Goal: Task Accomplishment & Management: Manage account settings

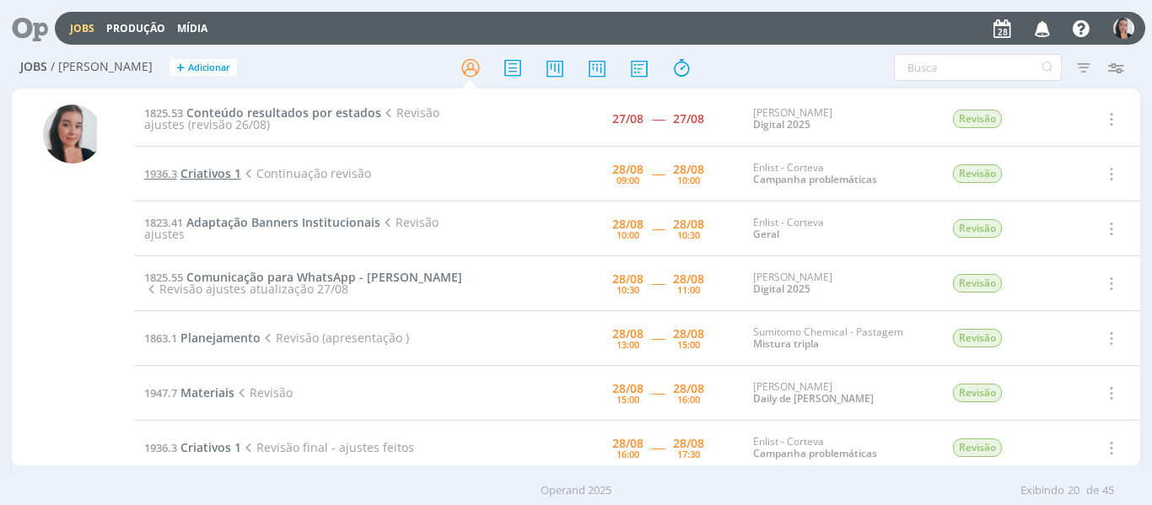
click at [212, 169] on span "Criativos 1" at bounding box center [210, 173] width 61 height 16
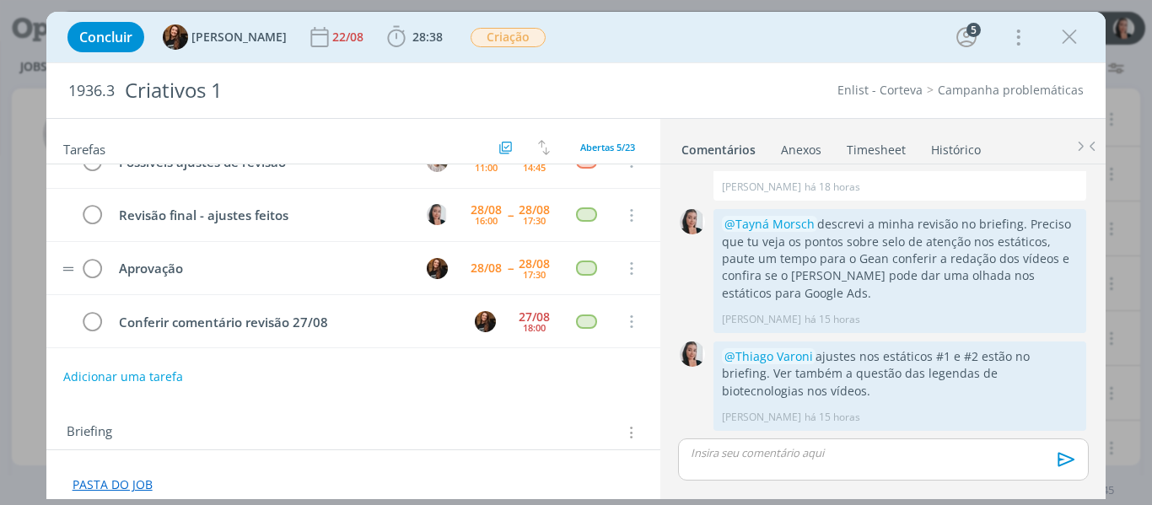
scroll to position [84, 0]
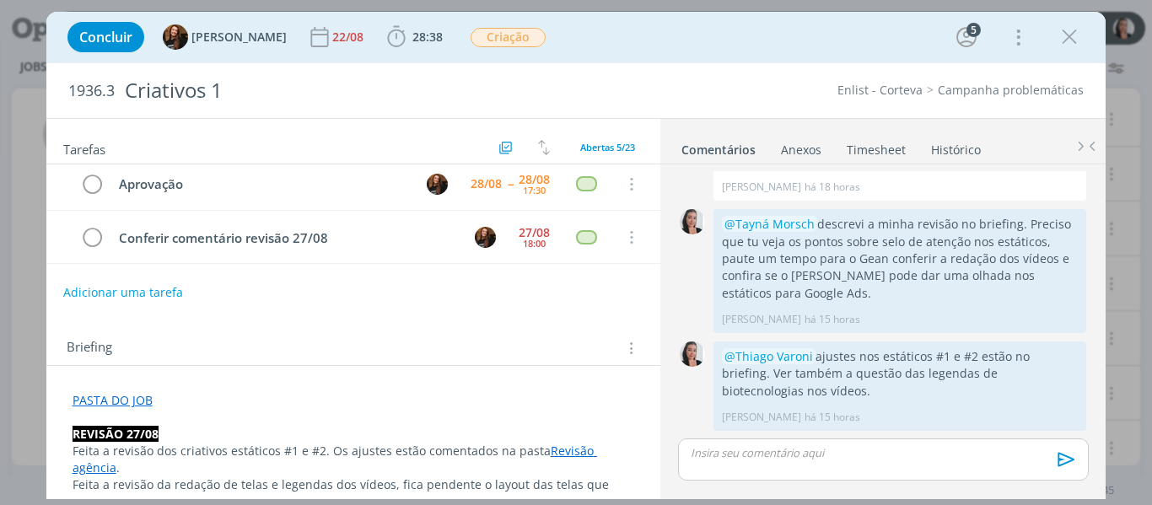
click at [1062, 44] on icon "dialog" at bounding box center [1069, 36] width 25 height 25
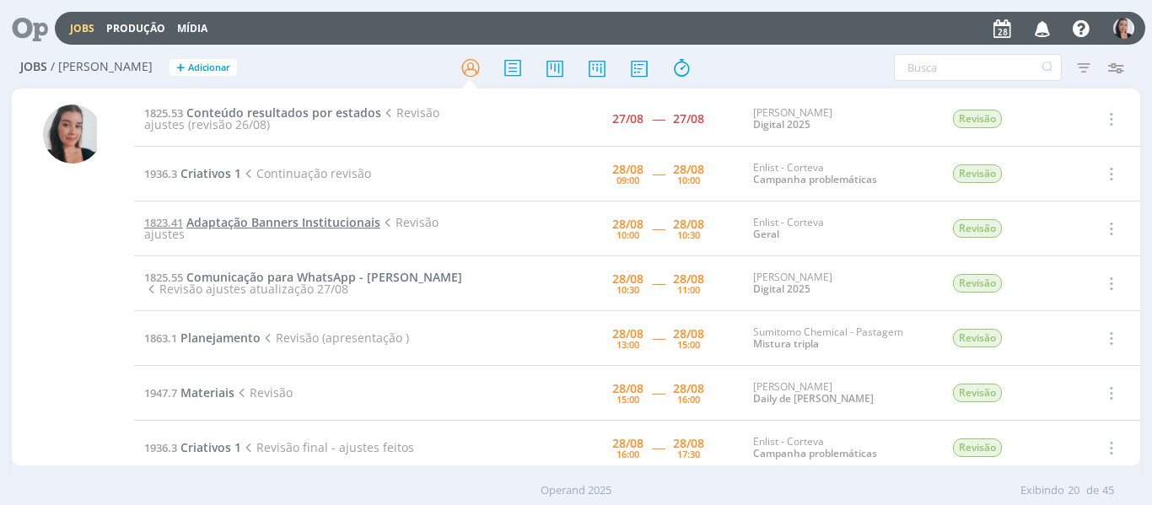
click at [263, 228] on span "Adaptação Banners Institucionais" at bounding box center [283, 222] width 194 height 16
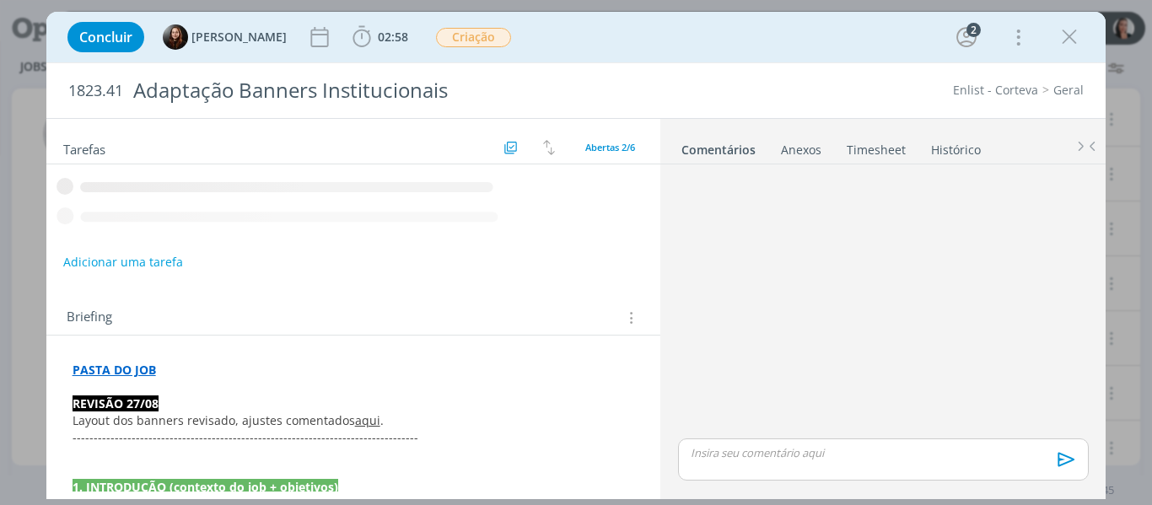
click at [1067, 40] on icon "dialog" at bounding box center [1069, 36] width 25 height 25
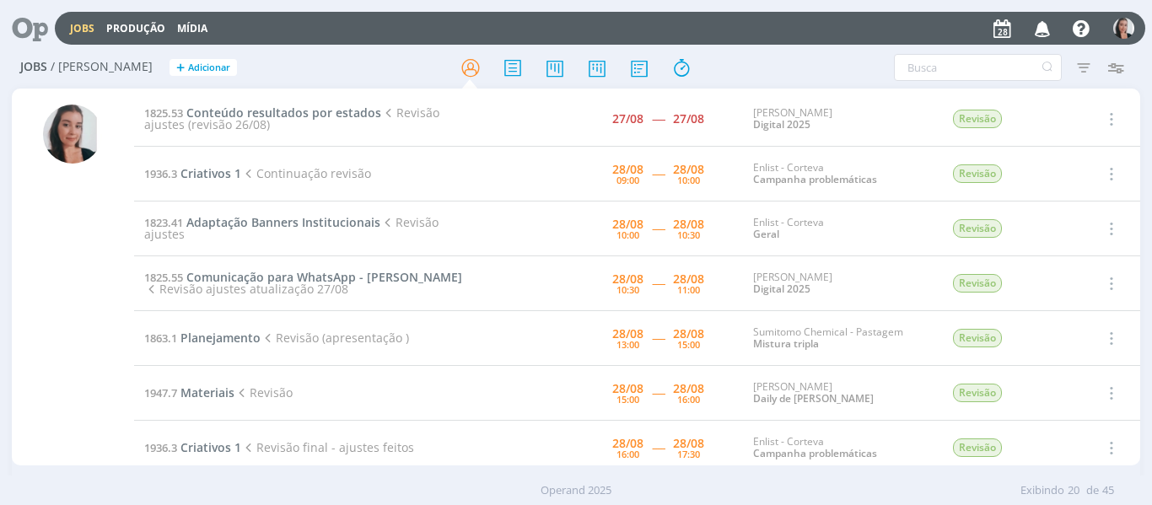
click at [250, 121] on span "Revisão ajustes (revisão 26/08)" at bounding box center [291, 119] width 295 height 28
click at [250, 117] on span "Revisão ajustes (revisão 26/08)" at bounding box center [291, 119] width 295 height 28
click at [254, 115] on span "Conteúdo resultados por estados" at bounding box center [283, 113] width 195 height 16
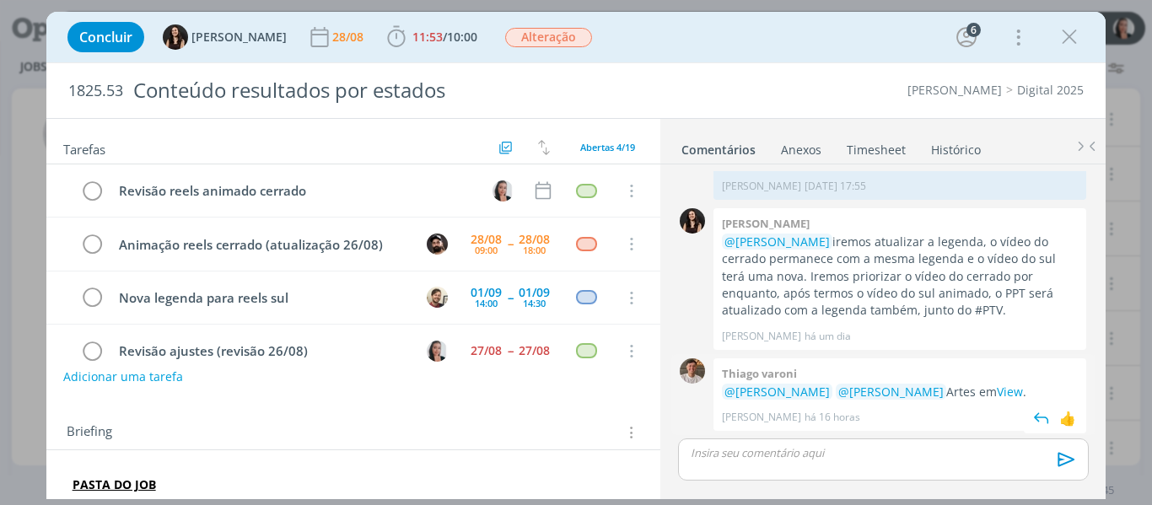
scroll to position [30, 0]
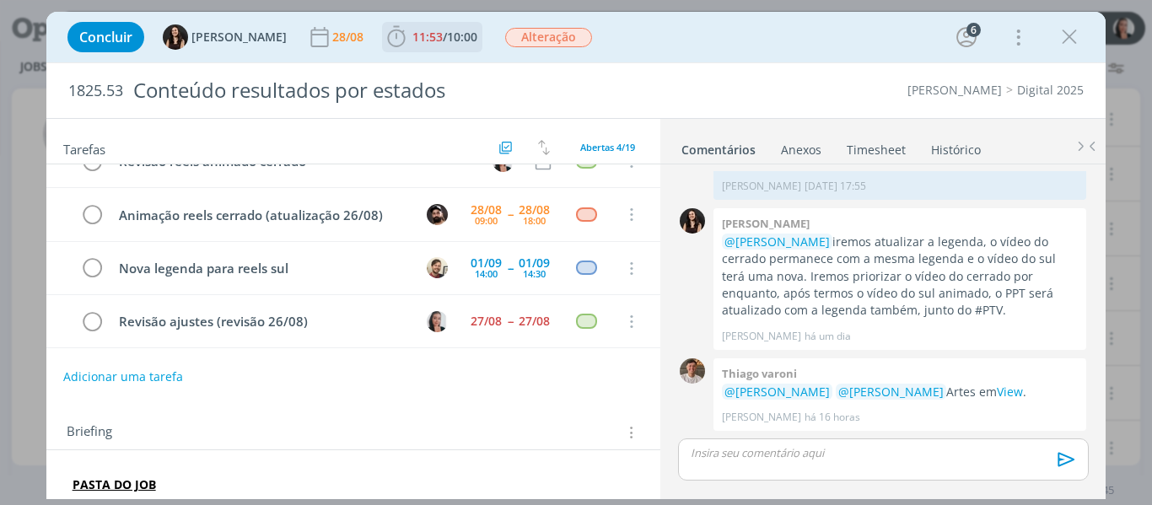
click at [384, 42] on icon "dialog" at bounding box center [396, 36] width 25 height 25
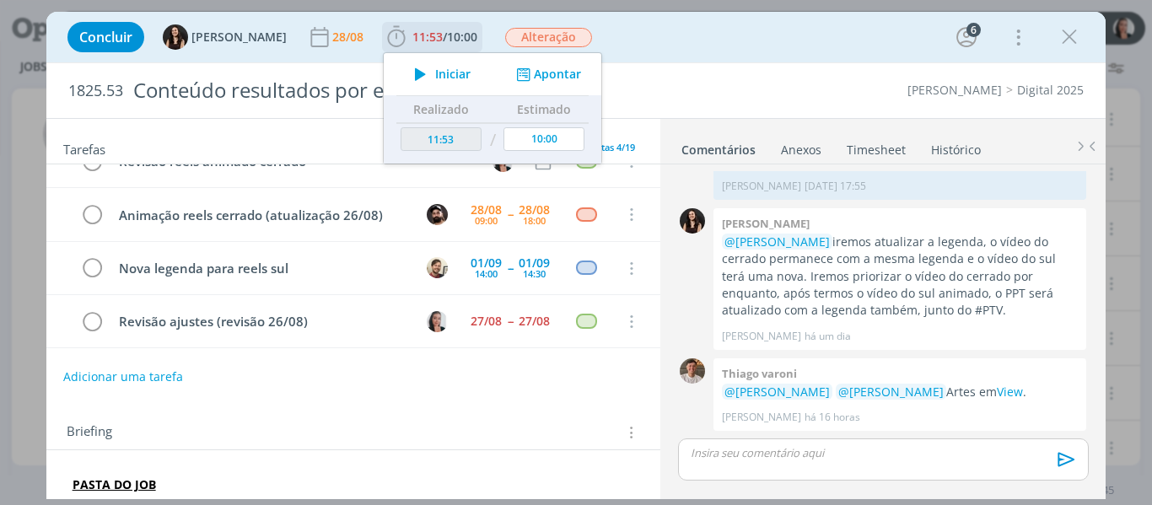
click at [407, 75] on icon "dialog" at bounding box center [421, 74] width 30 height 22
click at [741, 46] on div "Concluir Isabelle Silva 28/08 11:53 / 10:00 Iniciar Apontar Data * 28/08/2025 H…" at bounding box center [576, 37] width 1035 height 40
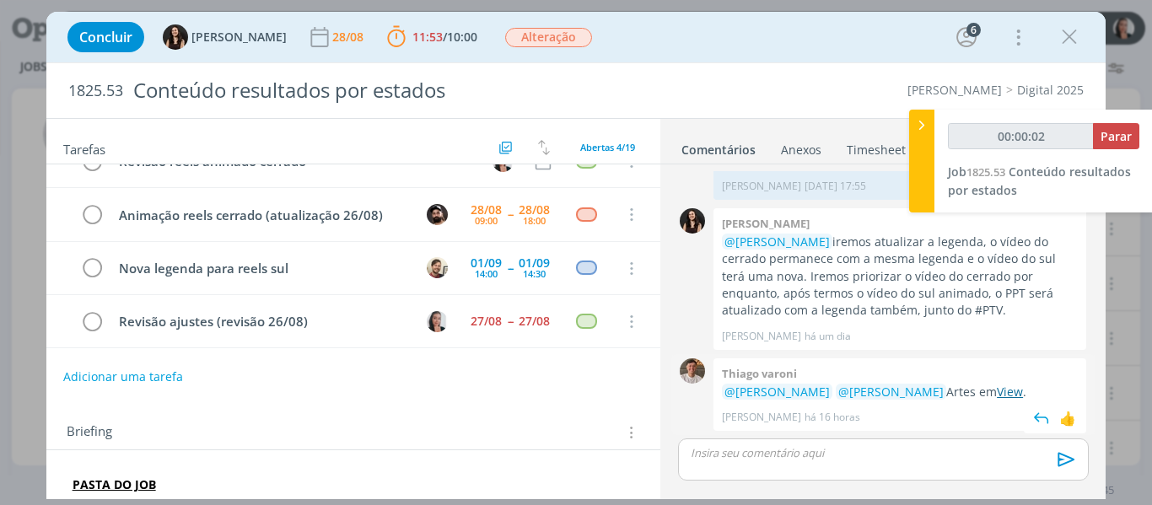
click at [997, 389] on link "View" at bounding box center [1010, 392] width 26 height 16
type input "00:00:17"
click at [924, 132] on icon at bounding box center [921, 125] width 17 height 18
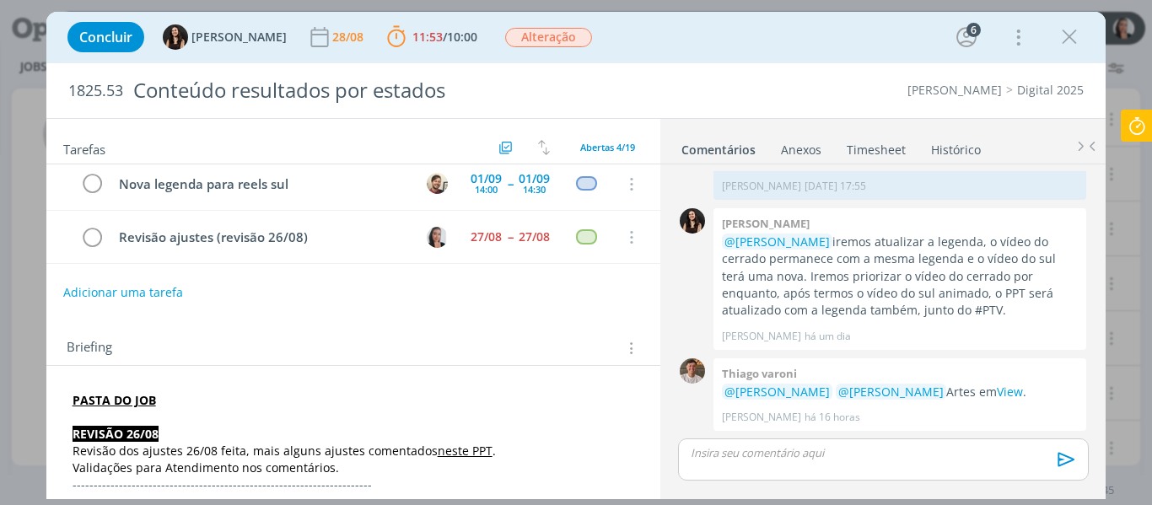
scroll to position [169, 0]
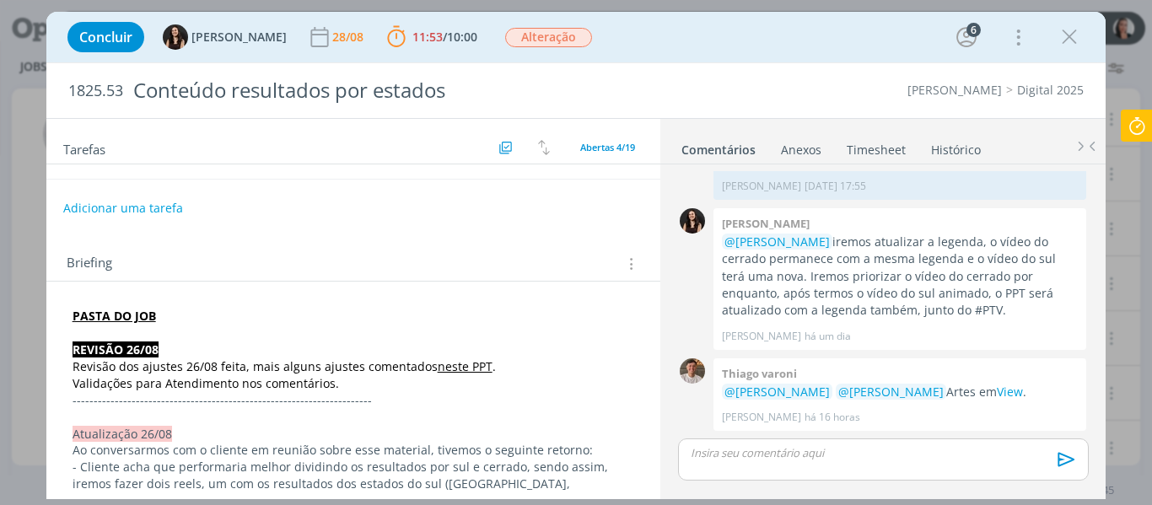
click at [459, 365] on link "neste PPT" at bounding box center [465, 366] width 55 height 16
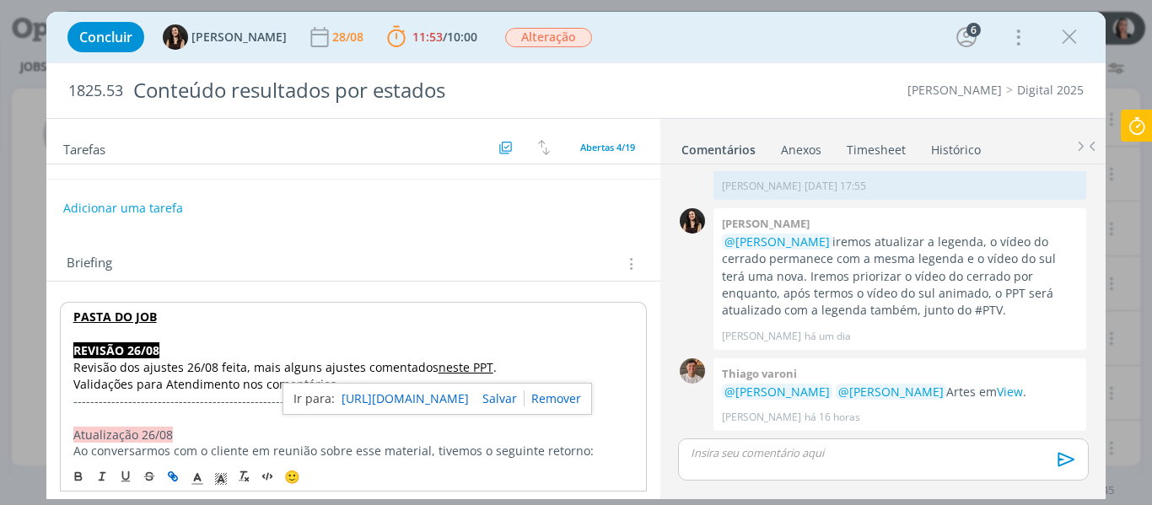
click at [436, 404] on link "https://sobeae.sharepoint.com/:p:/s/SOBEAE/ETRyFtyTB2tNhaj2sAW7c_EBKSHKFgM6XEOM…" at bounding box center [405, 399] width 127 height 22
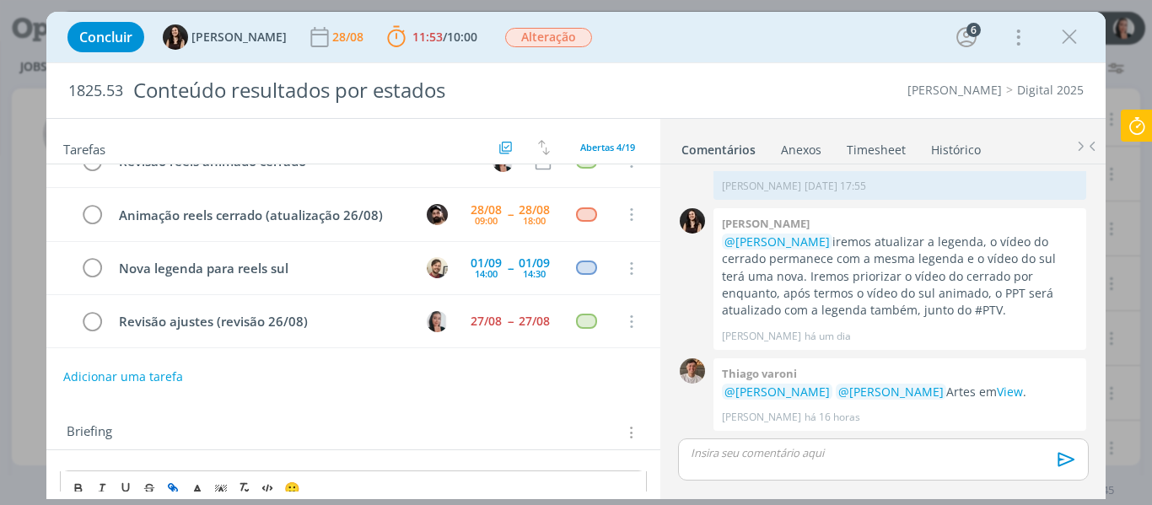
click at [738, 449] on p "dialog" at bounding box center [883, 452] width 383 height 15
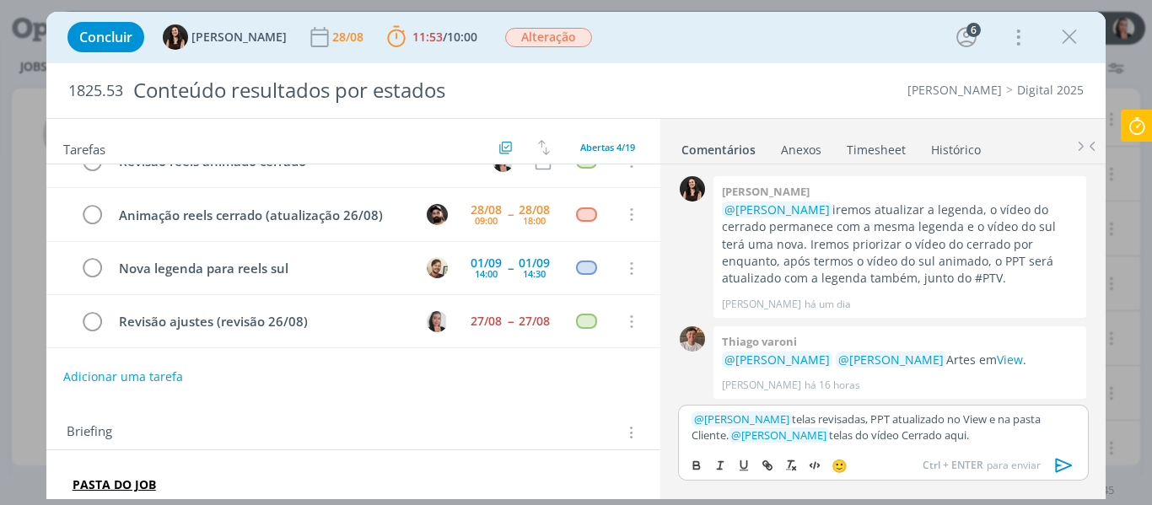
click at [908, 434] on p "﻿ @ Isabelle Silva ﻿ telas revisadas, PPT atualizado no View e na pasta Cliente…" at bounding box center [883, 427] width 383 height 31
click at [769, 465] on icon "dialog" at bounding box center [767, 465] width 13 height 13
paste input "https://sobeae.sharepoint.com/:f:/s/SOBEAE/Eknb8in9Oi9Kpw4IhFvhfZsB85-xvXIsp1Zs…"
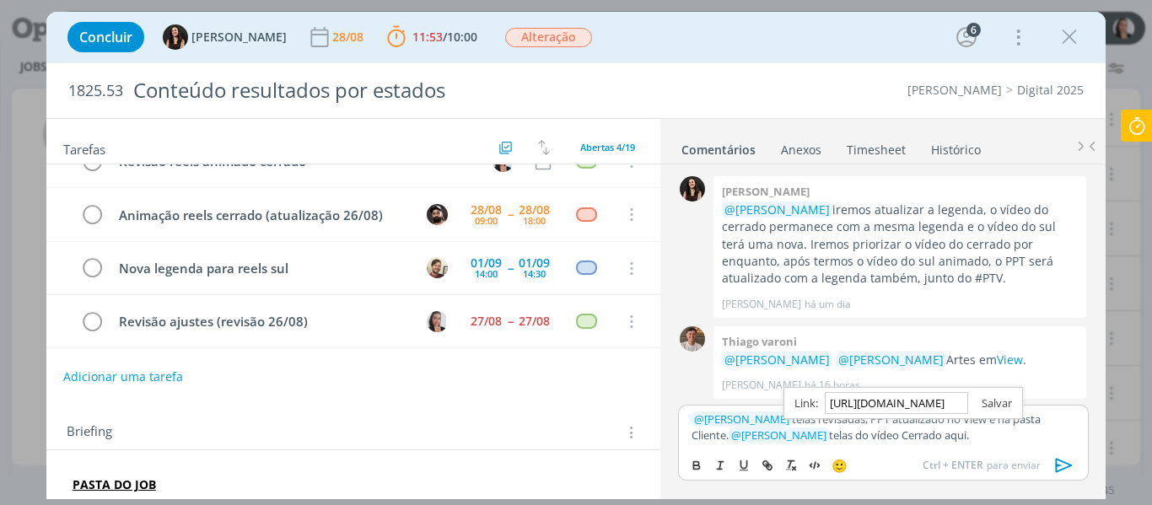
type input "https://sobeae.sharepoint.com/:f:/s/SOBEAE/Eknb8in9Oi9Kpw4IhFvhfZsB85-xvXIsp1Zs…"
click at [1000, 400] on link "dialog" at bounding box center [990, 403] width 44 height 15
click at [1063, 466] on icon "dialog" at bounding box center [1064, 465] width 25 height 25
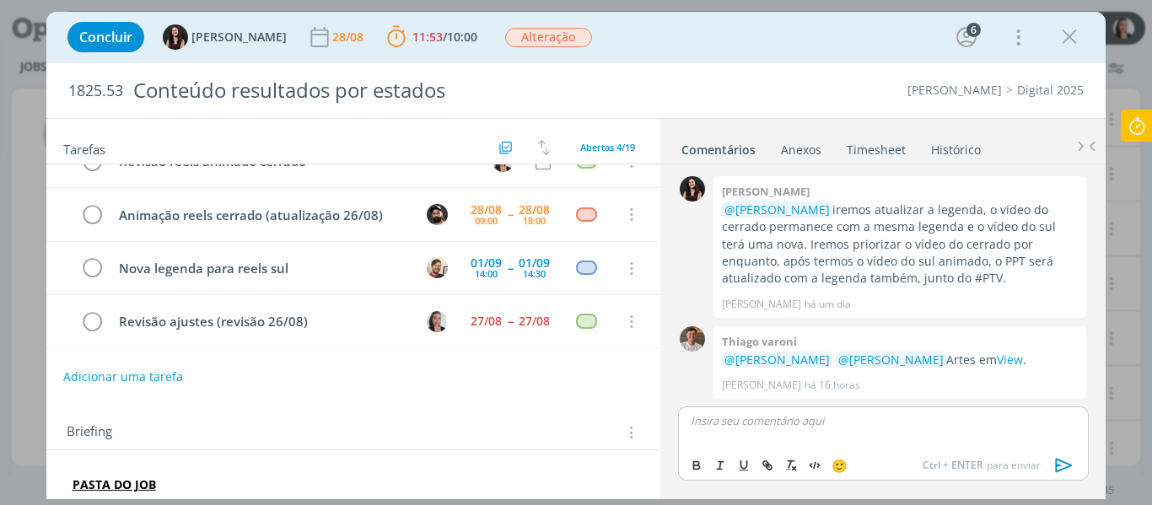
scroll to position [1247, 0]
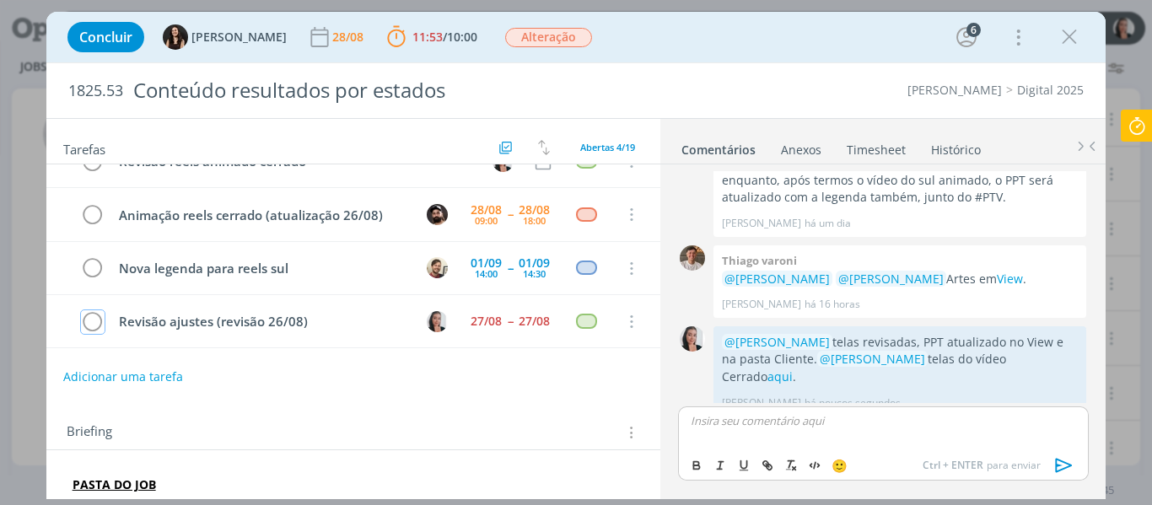
click at [93, 325] on icon "dialog" at bounding box center [93, 322] width 24 height 25
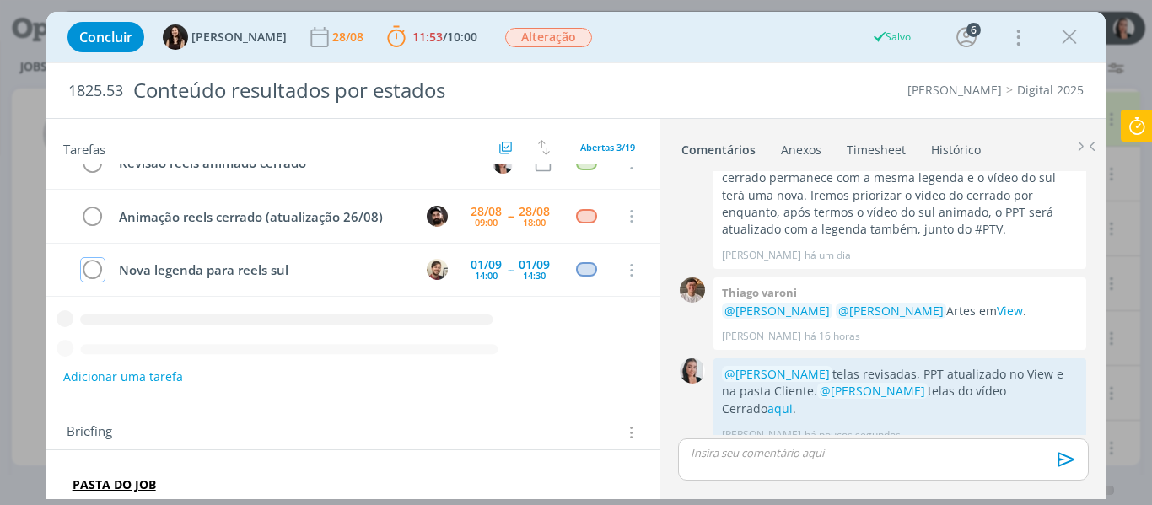
scroll to position [0, 0]
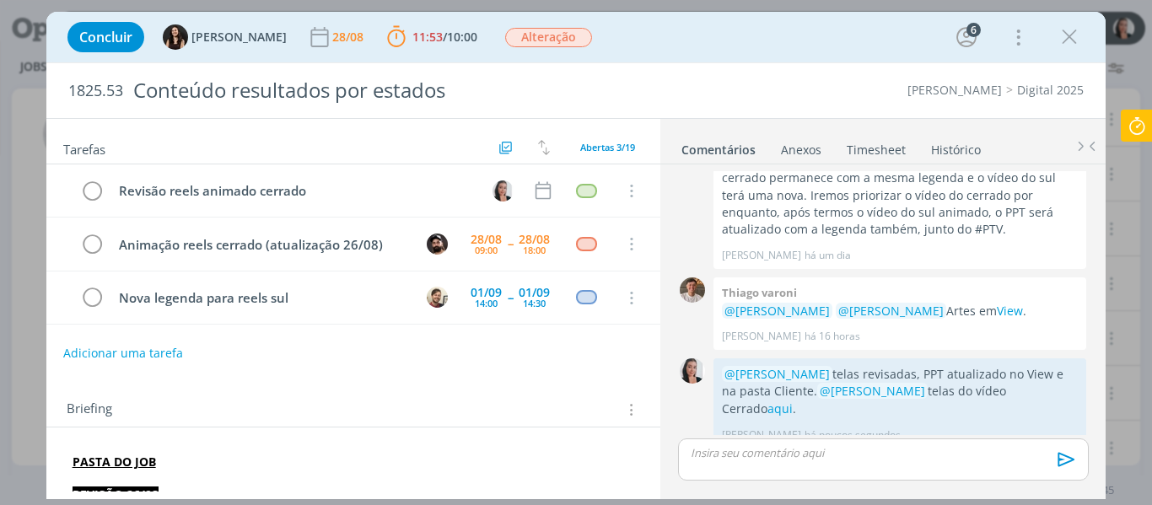
click at [1131, 131] on icon at bounding box center [1137, 126] width 30 height 33
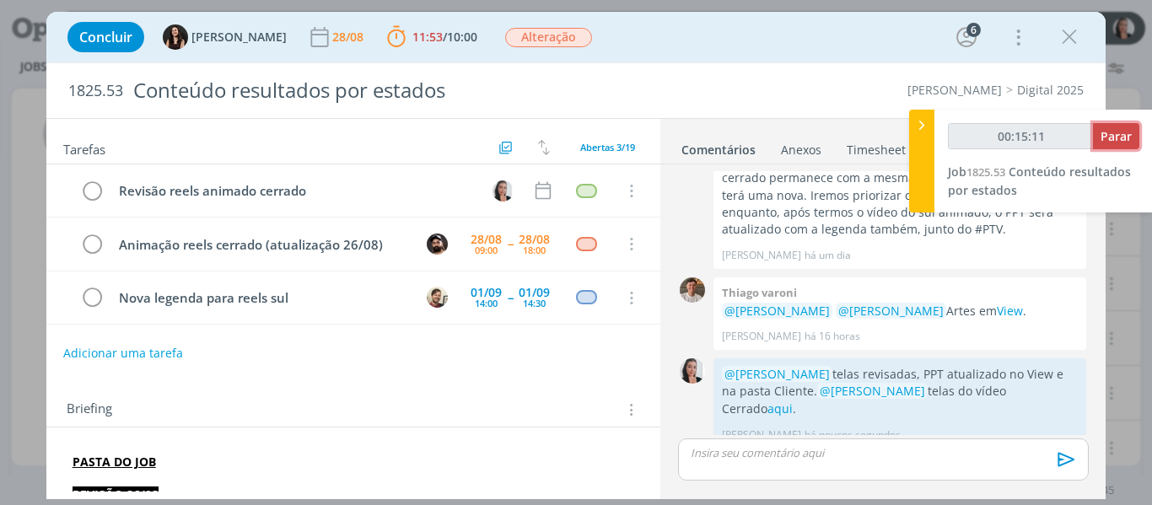
click at [1125, 144] on button "Parar" at bounding box center [1116, 136] width 46 height 26
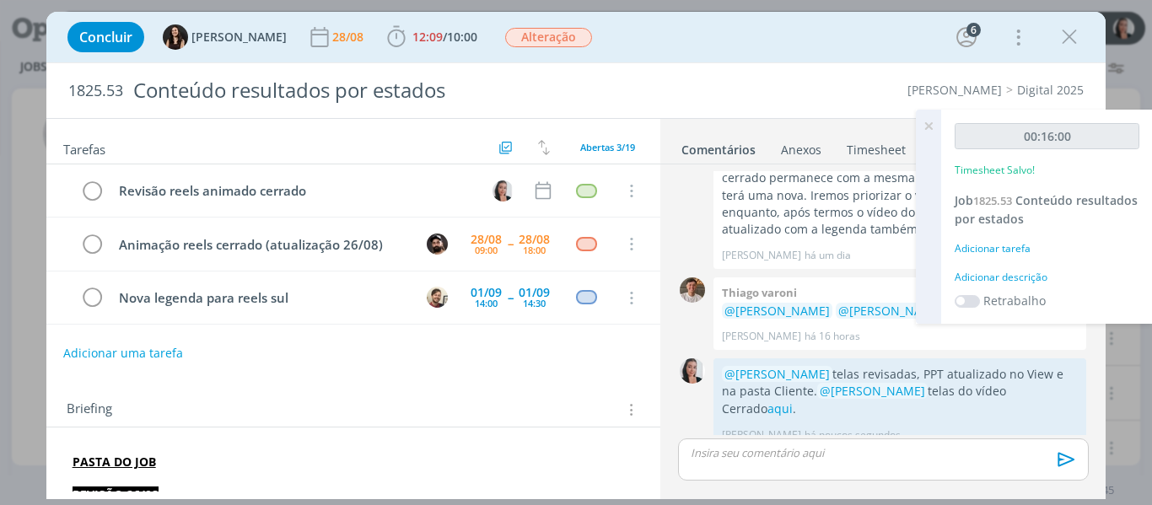
click at [1001, 284] on div "Adicionar descrição" at bounding box center [1047, 277] width 185 height 15
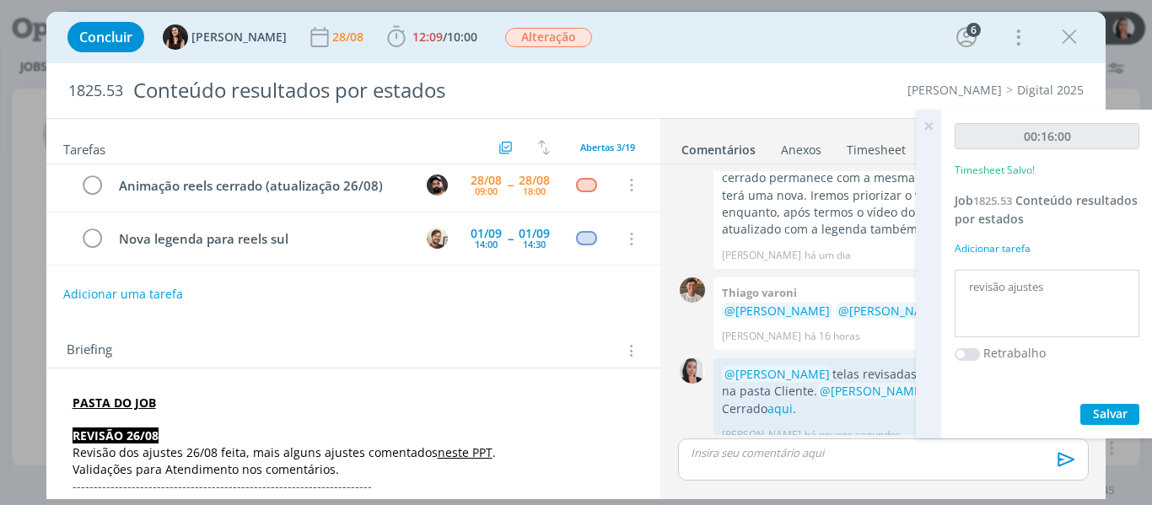
scroll to position [84, 0]
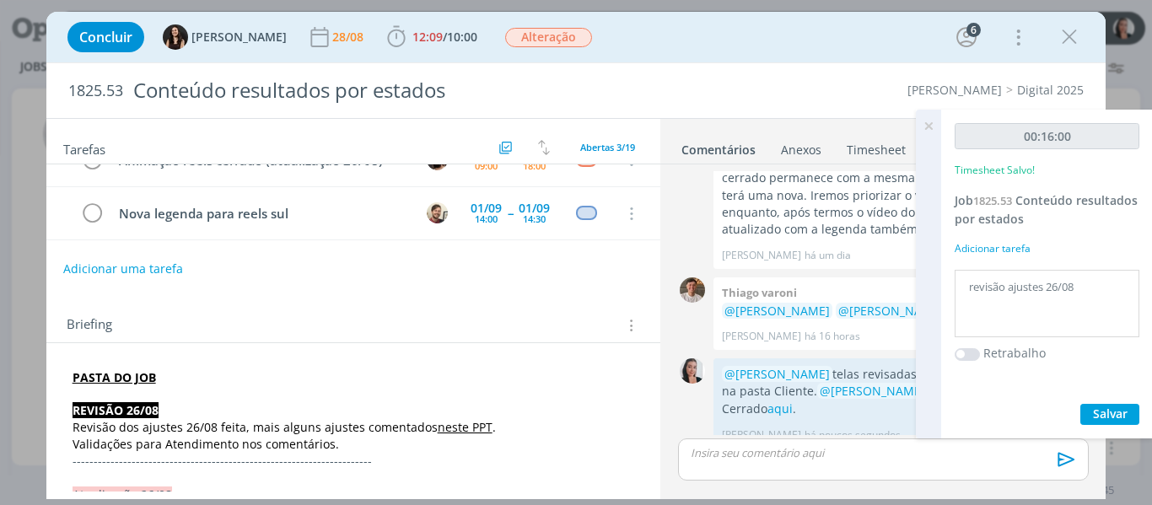
type textarea "revisão ajustes 26/08"
click at [1096, 415] on span "Salvar" at bounding box center [1110, 414] width 35 height 16
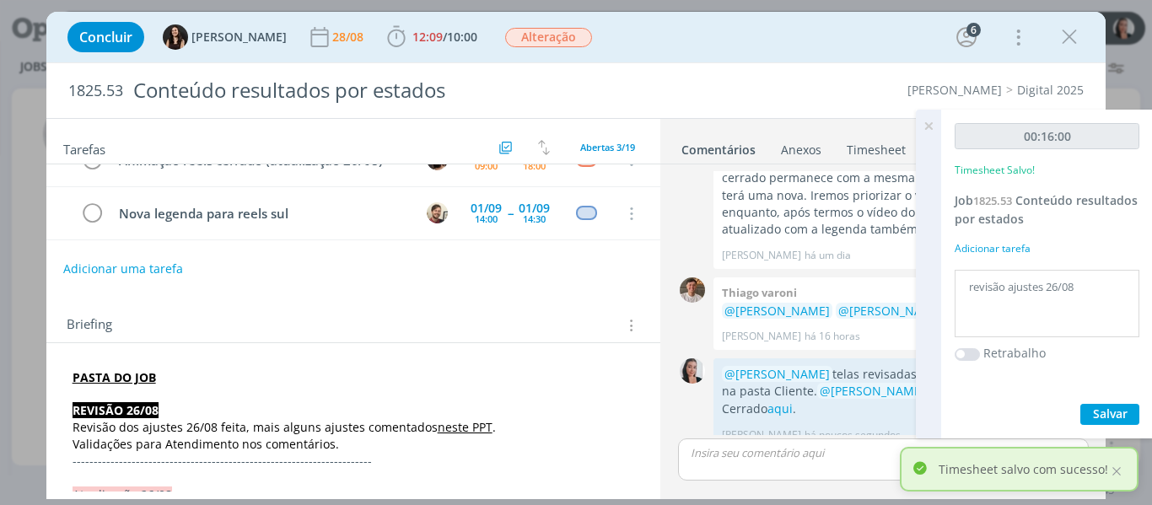
click at [931, 129] on icon at bounding box center [928, 126] width 30 height 33
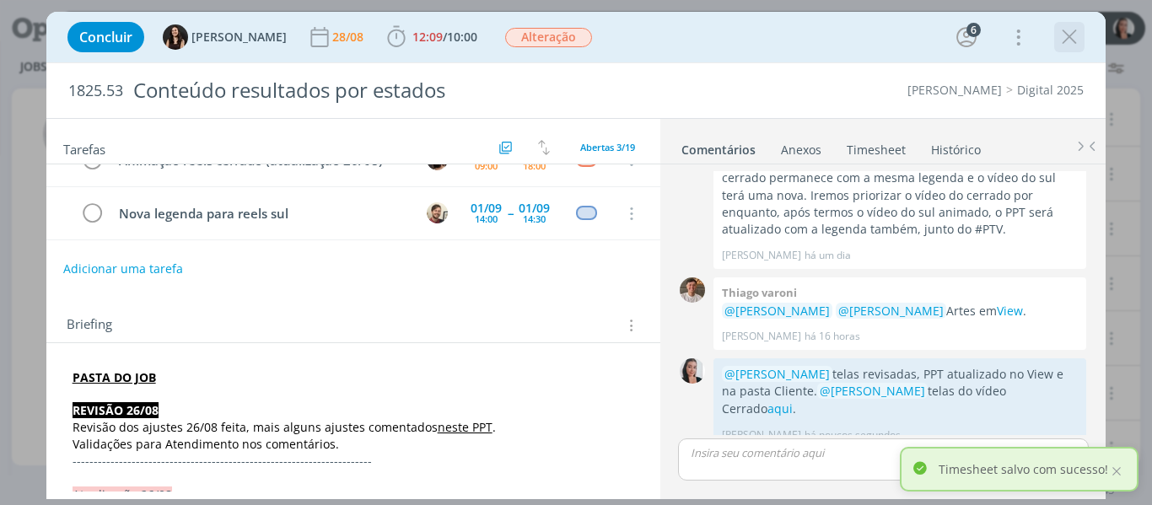
click at [1071, 31] on icon "dialog" at bounding box center [1069, 36] width 25 height 25
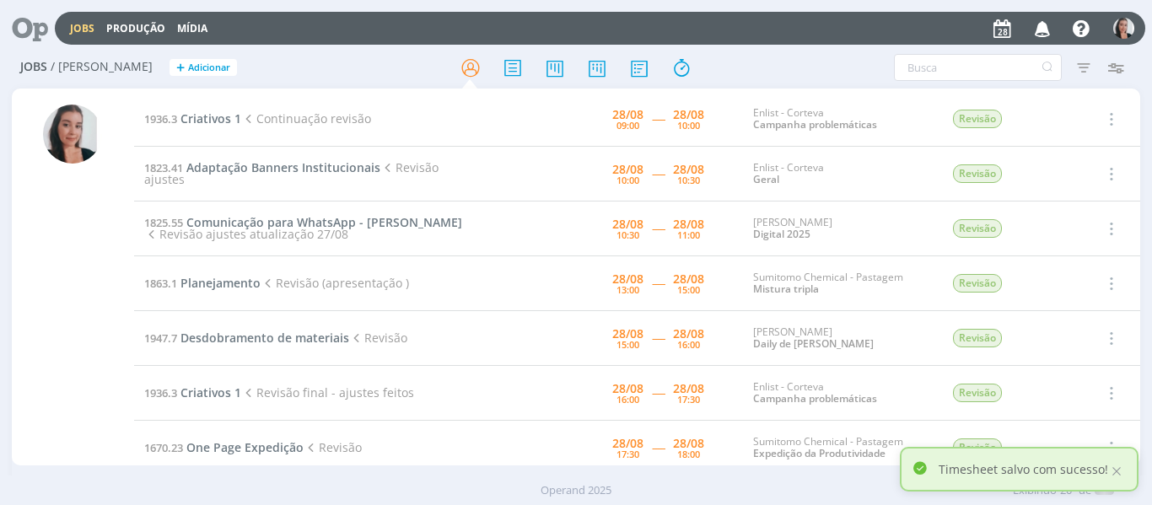
click at [811, 75] on div at bounding box center [576, 252] width 1152 height 505
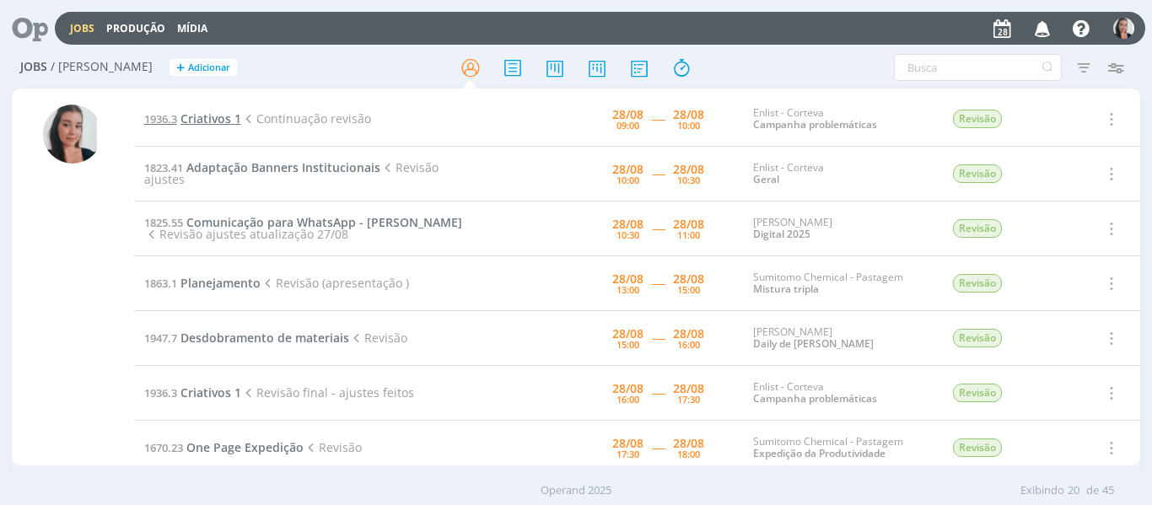
click at [213, 114] on span "Criativos 1" at bounding box center [210, 118] width 61 height 16
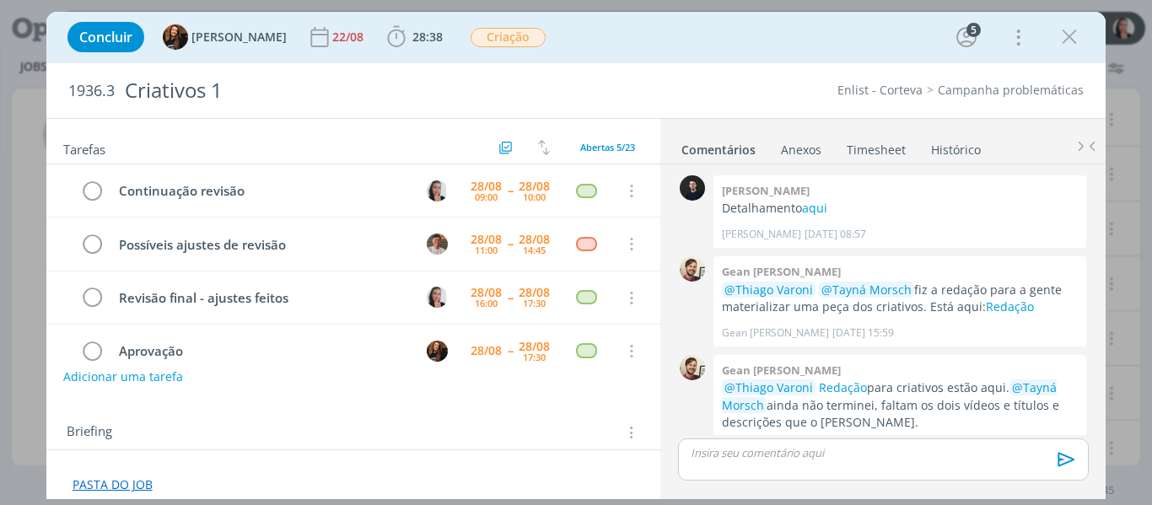
scroll to position [510, 0]
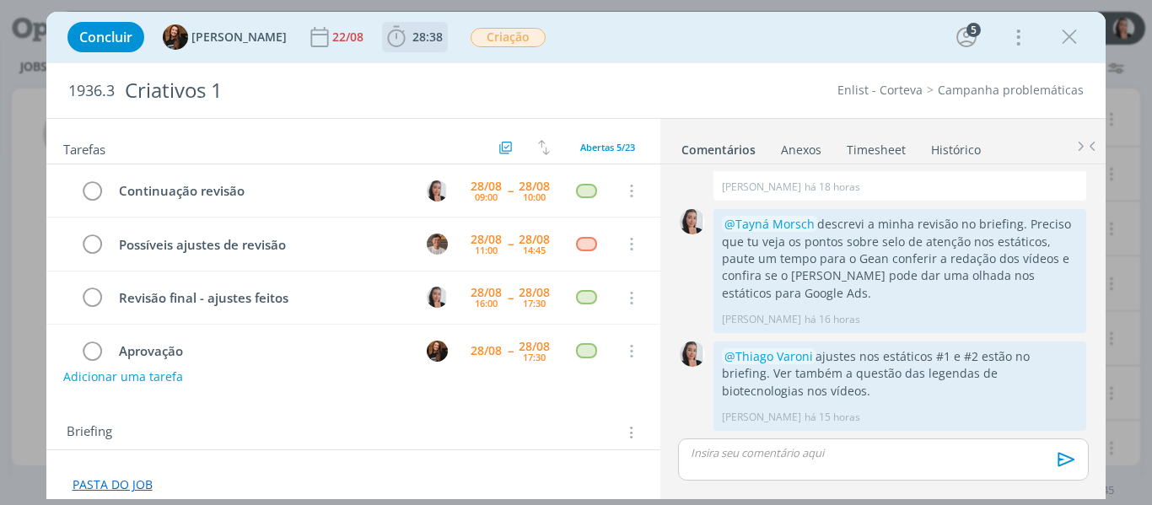
click at [385, 42] on icon "dialog" at bounding box center [396, 36] width 25 height 25
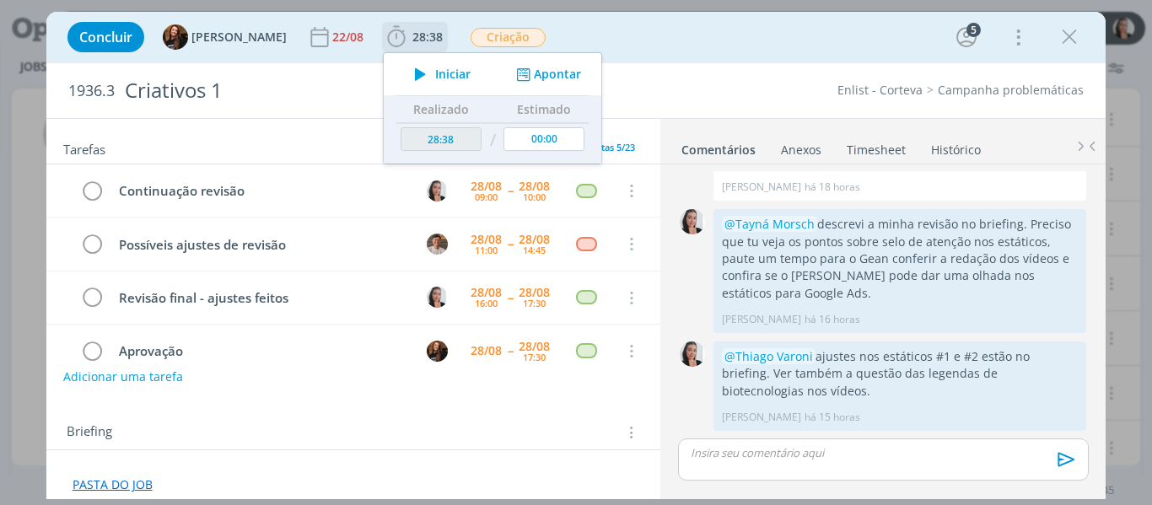
click at [406, 72] on icon "dialog" at bounding box center [421, 74] width 30 height 22
click at [612, 49] on div "Concluir Tayná Morsch 22/08 28:38 Iniciar Apontar Data * 28/08/2025 Horas * 00:…" at bounding box center [576, 37] width 1035 height 40
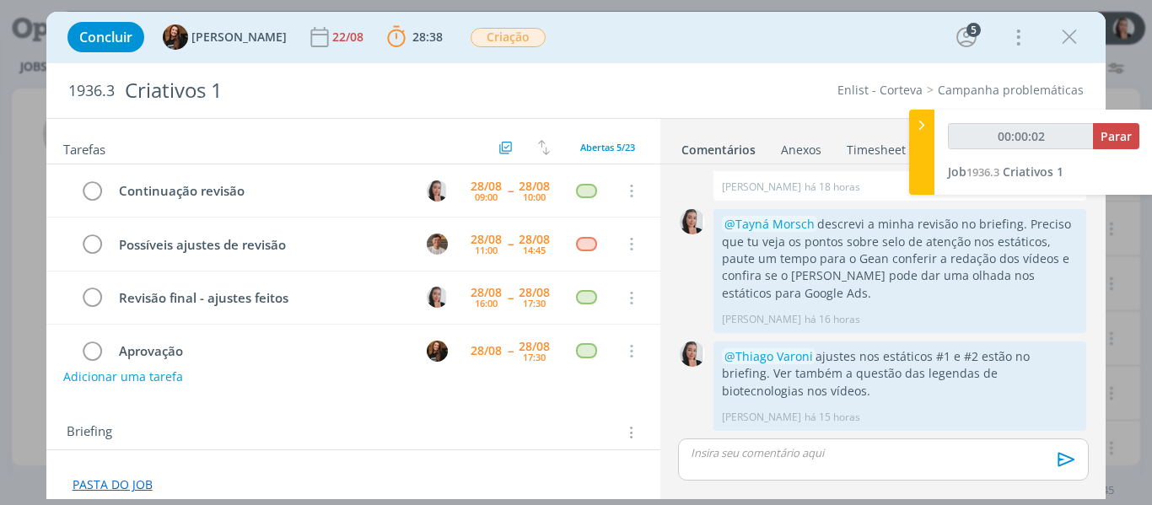
type input "00:00:03"
click at [924, 128] on icon at bounding box center [921, 125] width 17 height 18
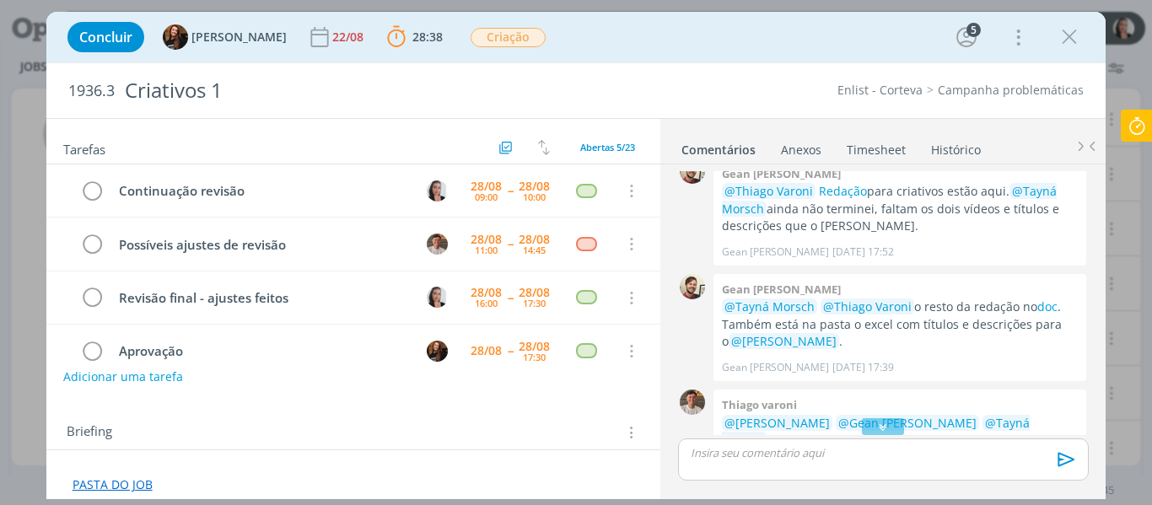
scroll to position [180, 0]
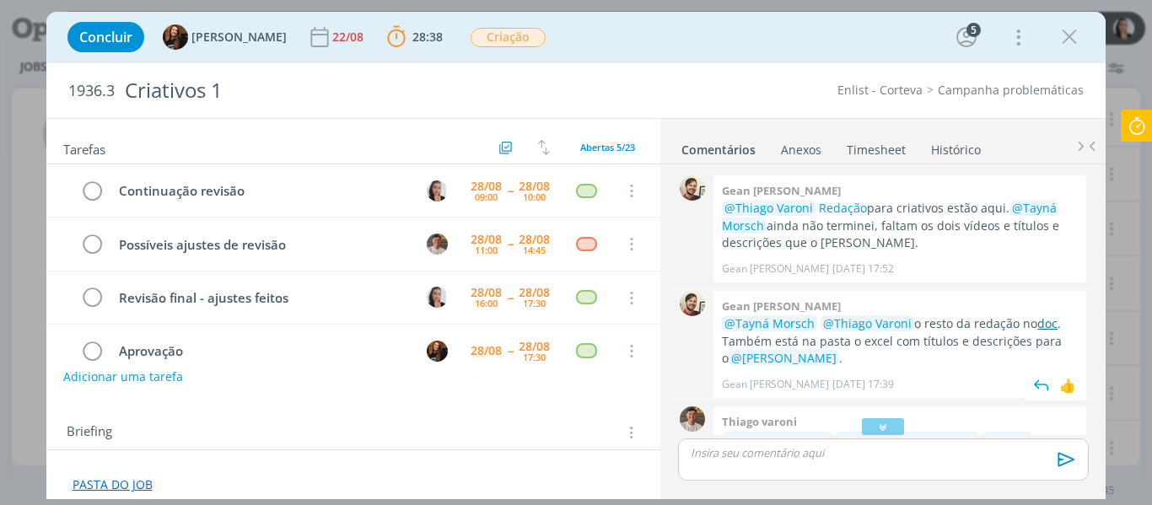
click at [1042, 316] on link "doc" at bounding box center [1047, 323] width 20 height 16
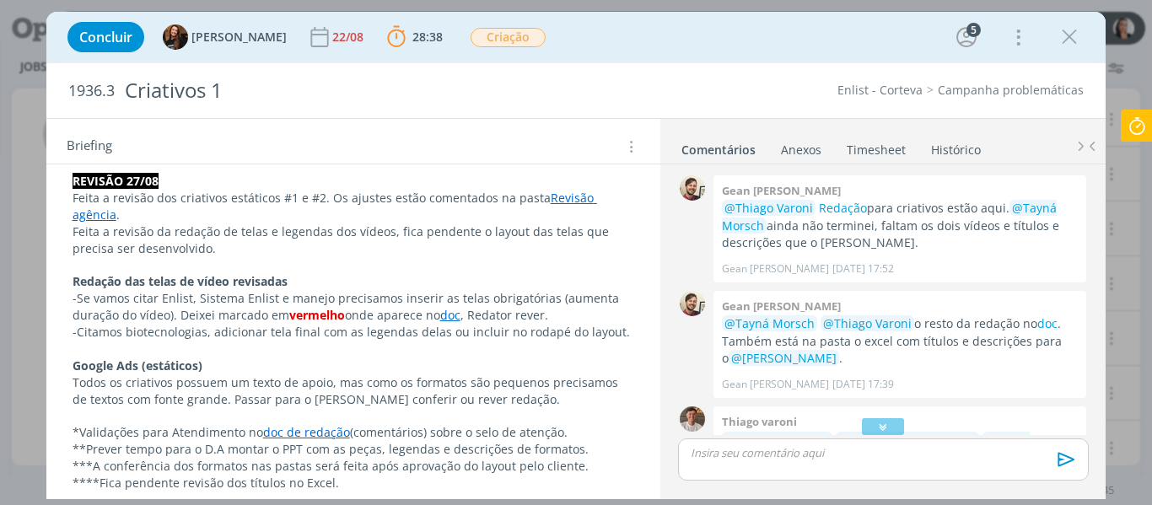
scroll to position [422, 0]
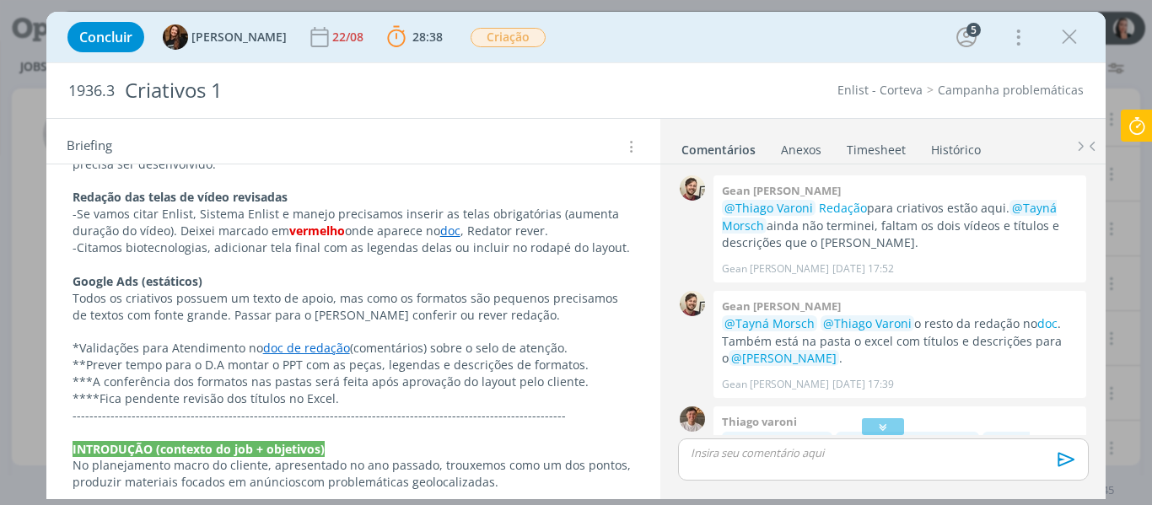
click at [346, 384] on p "***A conferência dos formatos nas pastas será feita após aprovação do layout pe…" at bounding box center [354, 382] width 563 height 17
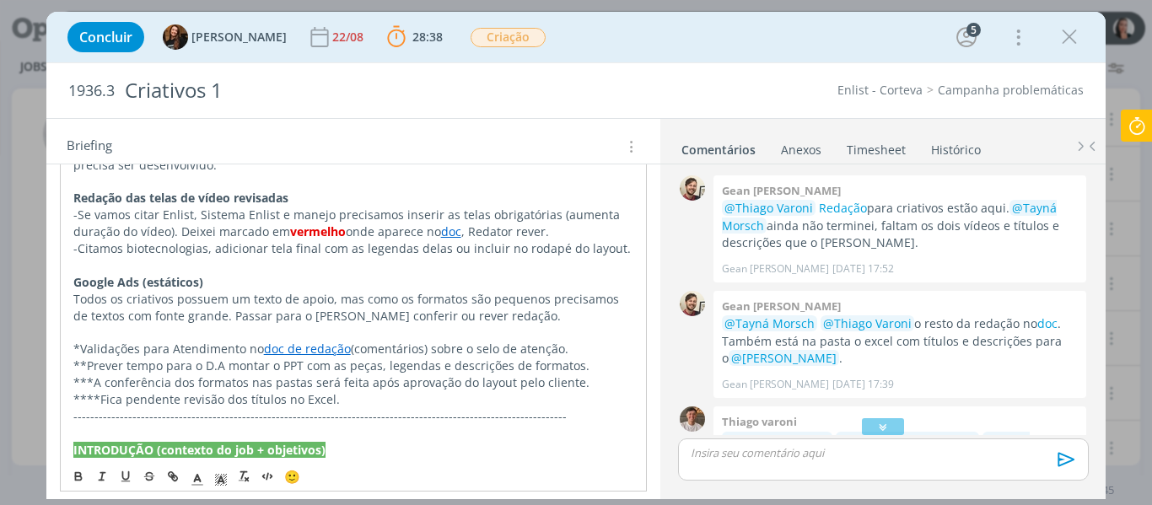
click at [212, 247] on p "-Citamos biotecnologias, adicionar tela final com as legendas delas ou incluir …" at bounding box center [353, 248] width 561 height 17
click at [234, 307] on p "Todos os criativos possuem um texto de apoio, mas como os formatos são pequenos…" at bounding box center [353, 308] width 561 height 34
click at [191, 262] on p "dialog" at bounding box center [353, 265] width 561 height 17
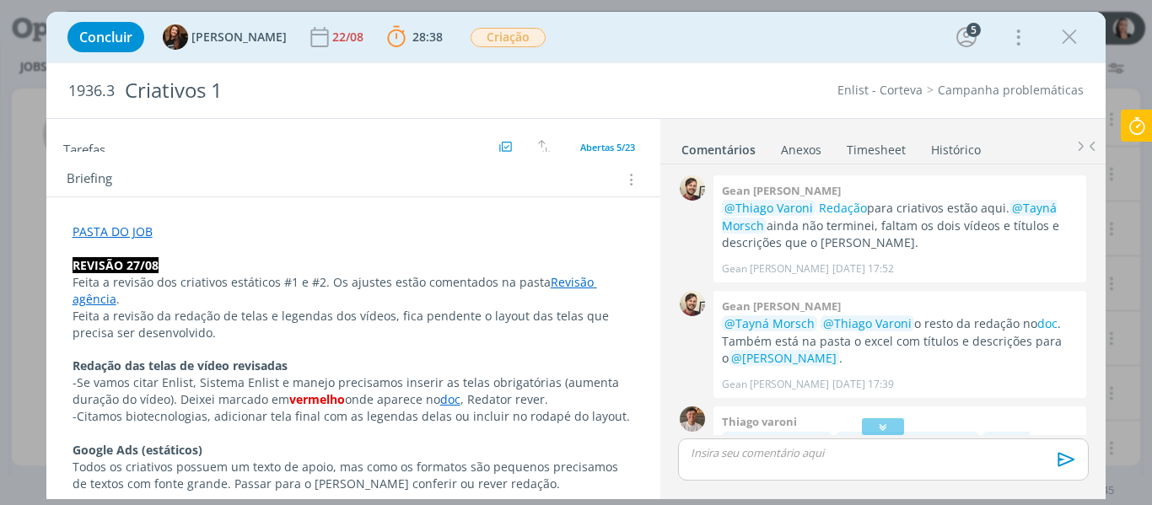
scroll to position [337, 0]
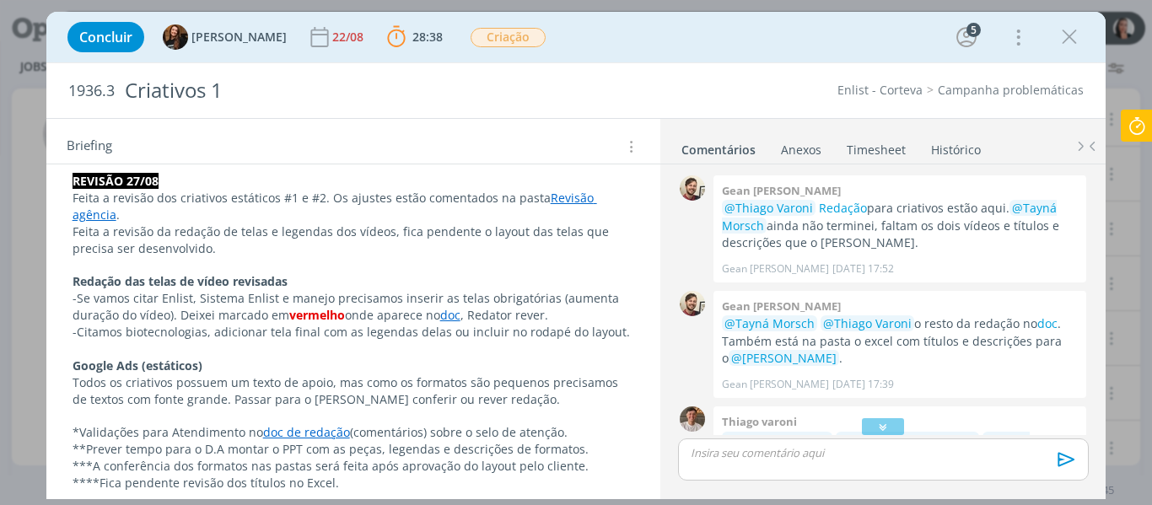
click at [625, 331] on p "-Citamos biotecnologias, adicionar tela final com as legendas delas ou incluir …" at bounding box center [354, 332] width 563 height 17
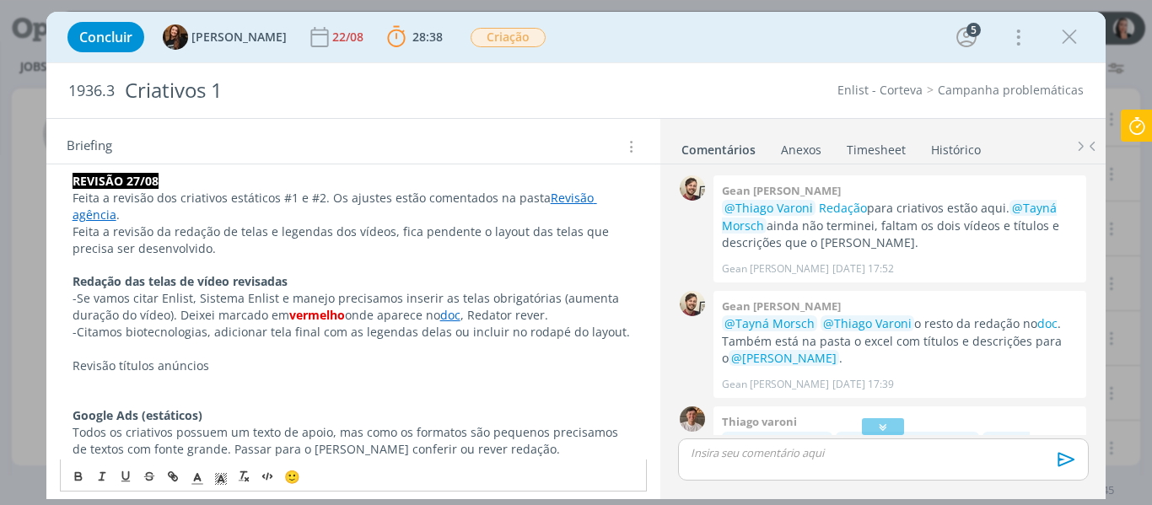
click at [200, 382] on p "dialog" at bounding box center [354, 382] width 563 height 17
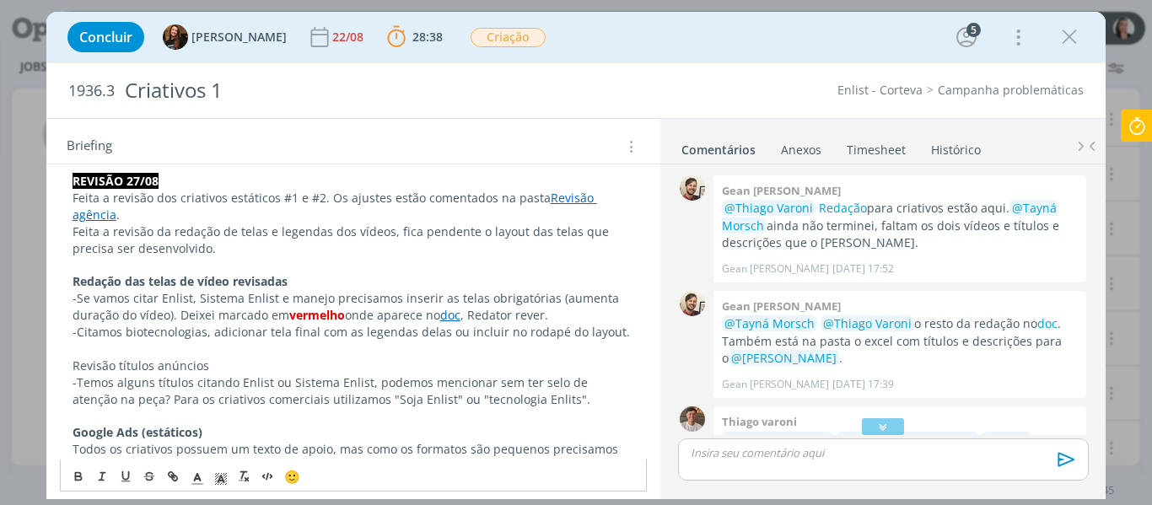
click at [174, 364] on p "Revisão títulos anúncios" at bounding box center [354, 366] width 563 height 17
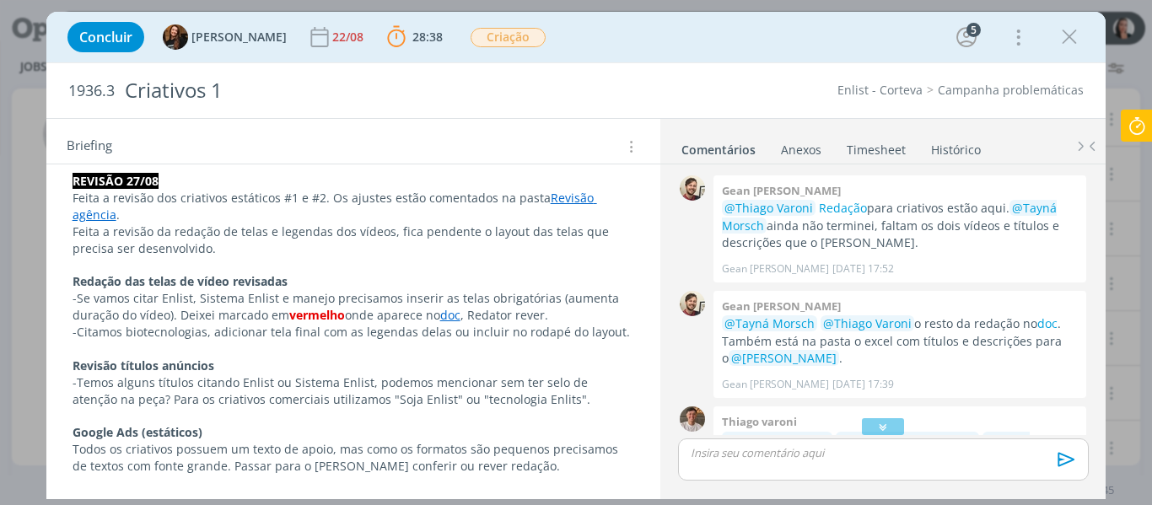
click at [677, 40] on div "Concluir Tayná Morsch 22/08 28:38 Parar Apontar Data * 28/08/2025 Horas * 00:00…" at bounding box center [576, 37] width 1035 height 40
click at [75, 381] on p "-Temos alguns títulos citando Enlist ou Sistema Enlist, podemos mencionar sem t…" at bounding box center [354, 391] width 563 height 34
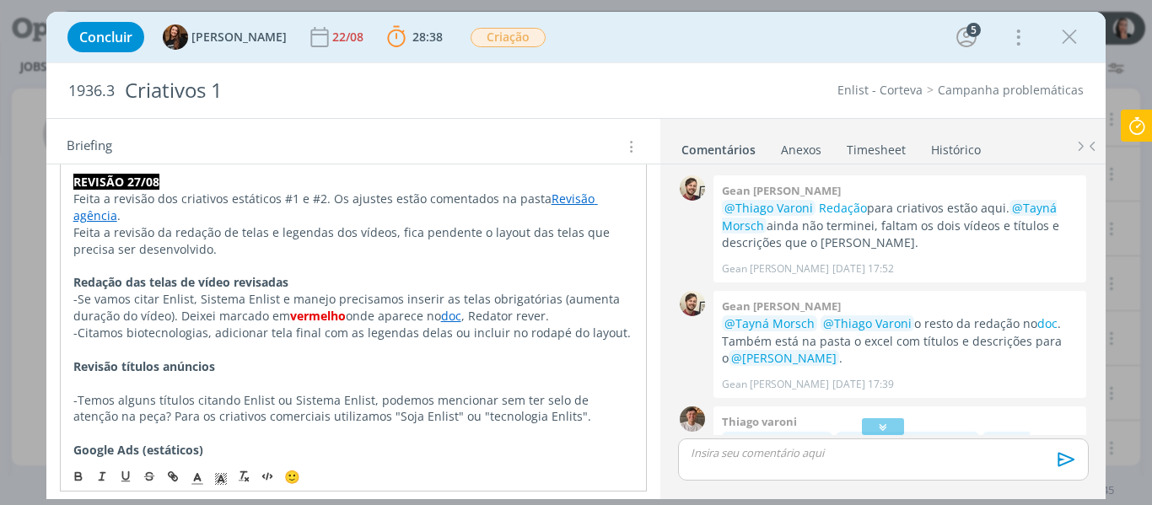
click at [89, 394] on p "-Temos alguns títulos citando Enlist ou Sistema Enlist, podemos mencionar sem t…" at bounding box center [353, 409] width 561 height 34
click at [86, 383] on p "dialog" at bounding box center [353, 383] width 561 height 17
click at [178, 300] on p "-Se vamos citar Enlist, Sistema Enlist e manejo precisamos inserir as telas obr…" at bounding box center [354, 307] width 563 height 34
click at [191, 376] on p "-Títulos revisados no Excel." at bounding box center [354, 382] width 563 height 17
click at [190, 376] on p "-Títulos revisados no Excel." at bounding box center [354, 382] width 563 height 17
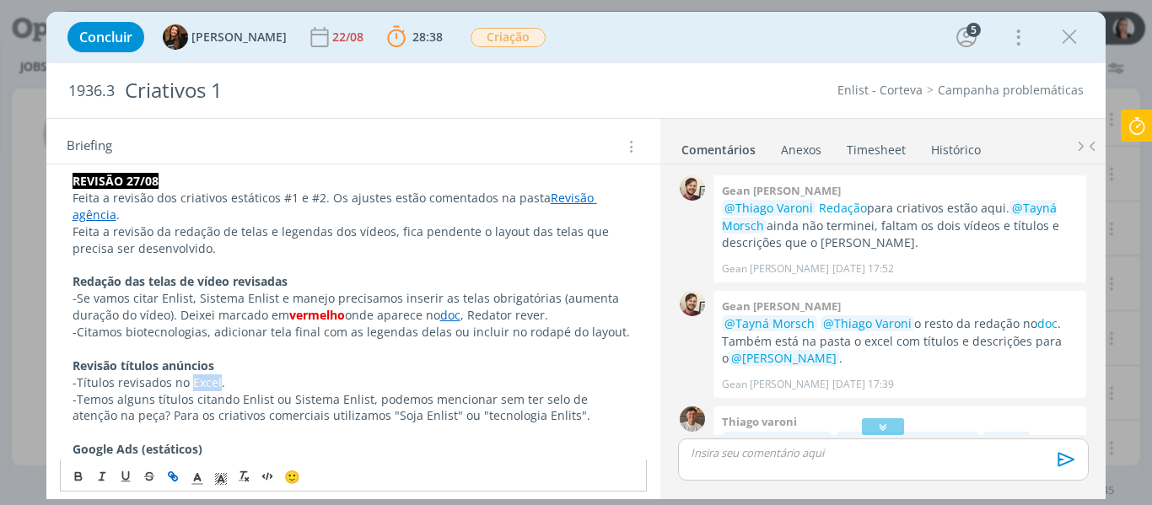
click at [170, 485] on button "dialog" at bounding box center [174, 476] width 24 height 20
paste input "https://sobeae.sharepoint.com/:x:/r/sites/SOBEAE/_layouts/15/Doc.aspx?sourcedoc…"
type input "https://sobeae.sharepoint.com/:x:/r/sites/SOBEAE/_layouts/15/Doc.aspx?sourcedoc…"
click at [288, 417] on link "dialog" at bounding box center [285, 415] width 48 height 16
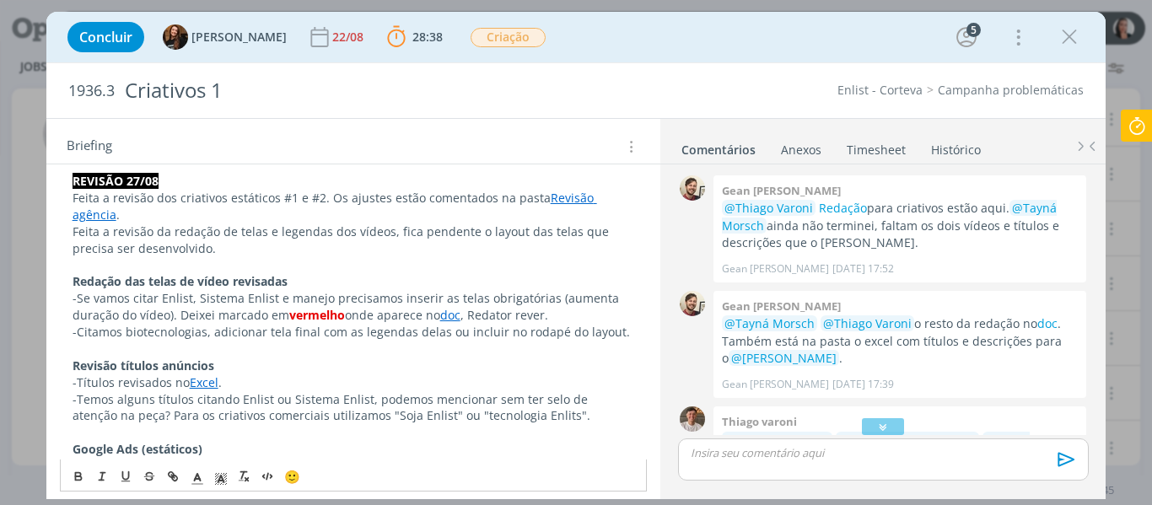
scroll to position [0, 0]
click at [336, 374] on p "-Títulos revisados no Excel ." at bounding box center [354, 382] width 563 height 17
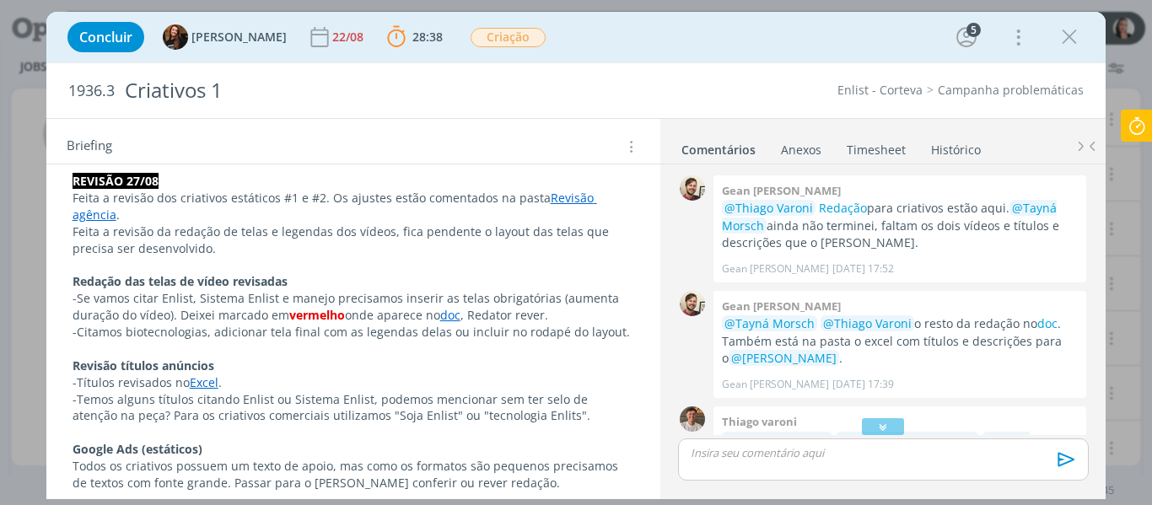
click at [1134, 128] on icon at bounding box center [1137, 126] width 30 height 33
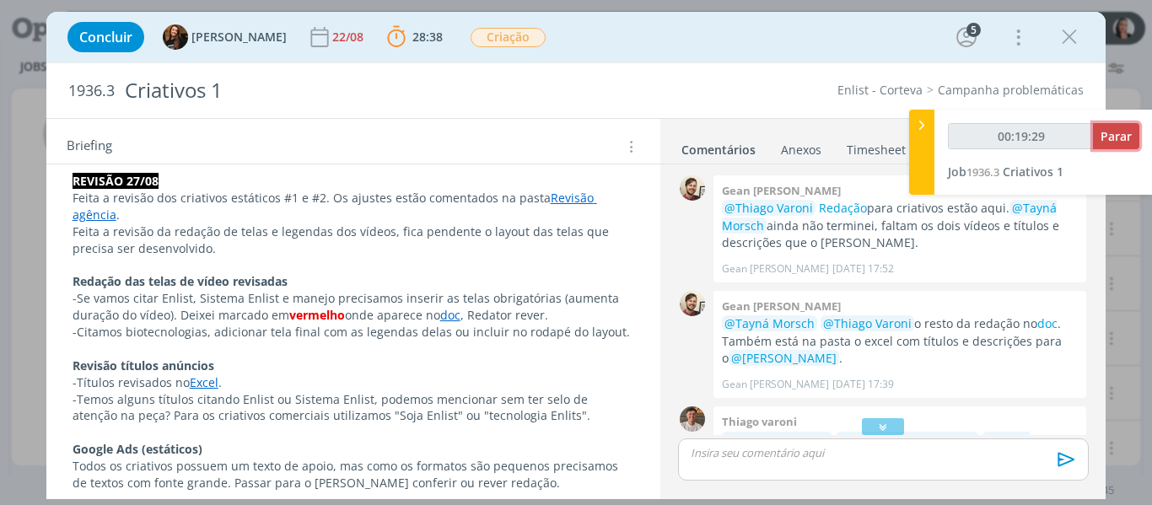
click at [1114, 131] on span "Parar" at bounding box center [1116, 136] width 31 height 16
click at [868, 425] on div "dialog" at bounding box center [883, 426] width 42 height 17
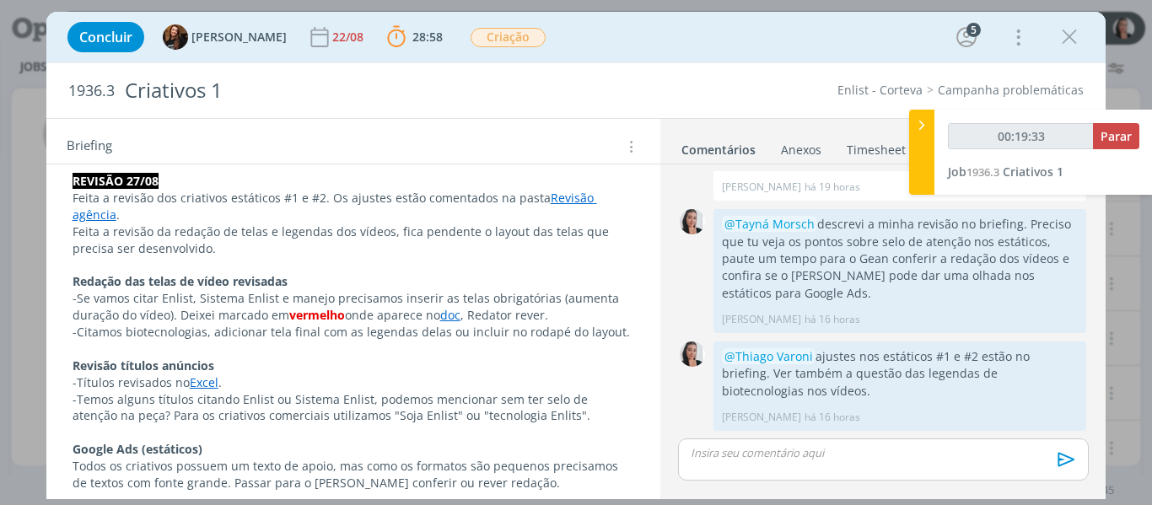
type input "00:20:00"
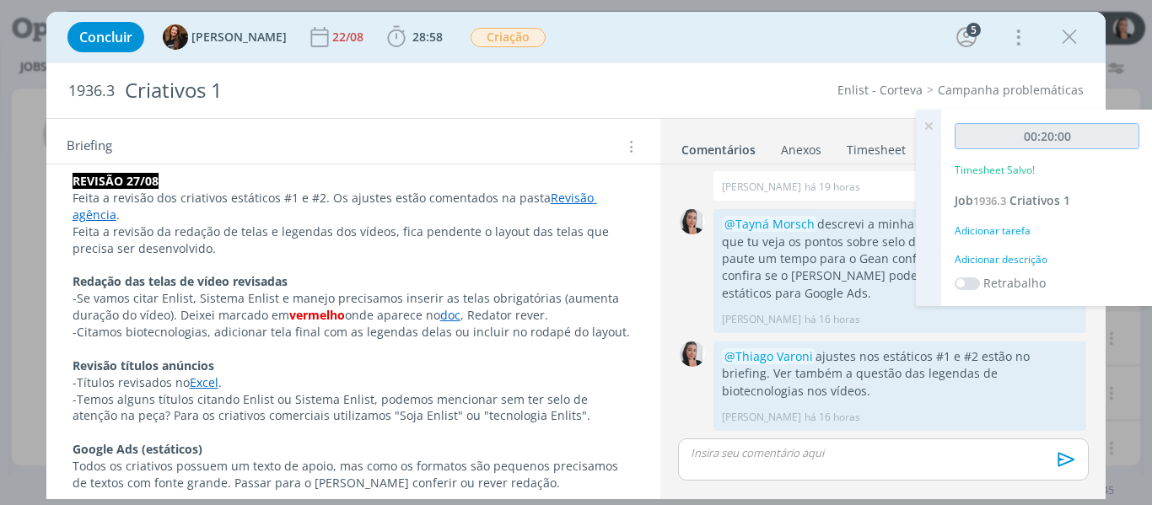
click at [1108, 138] on input "00:20:00" at bounding box center [1047, 136] width 185 height 26
click at [1001, 256] on div "Adicionar descrição" at bounding box center [1047, 259] width 185 height 15
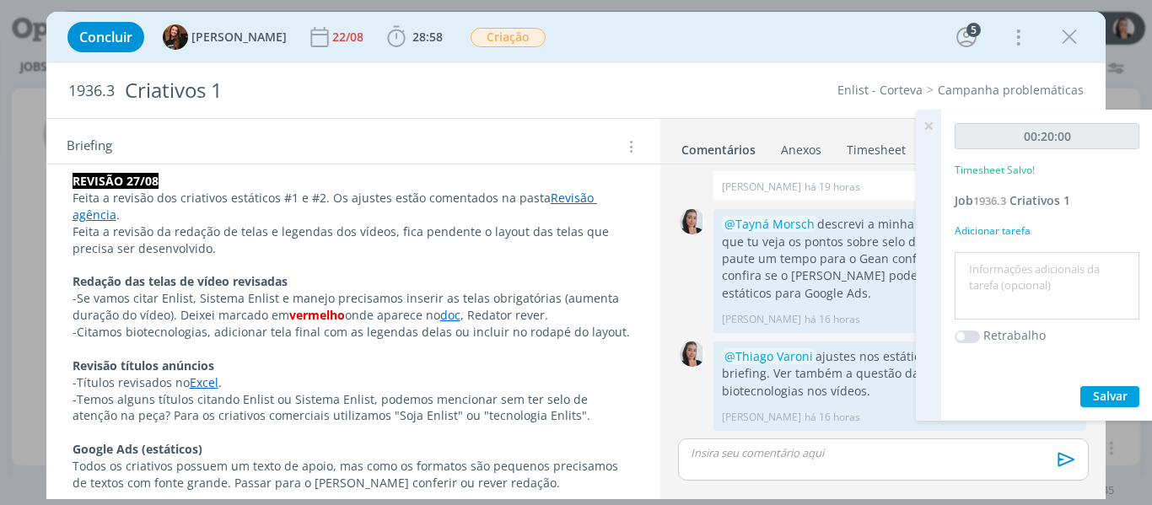
click at [1006, 270] on textarea at bounding box center [1047, 286] width 176 height 60
drag, startPoint x: 1045, startPoint y: 266, endPoint x: 1063, endPoint y: 310, distance: 47.3
click at [1050, 267] on textarea "revisão títulos Excel" at bounding box center [1047, 286] width 176 height 60
type textarea "revisão títulos excel"
click at [1105, 396] on span "Salvar" at bounding box center [1110, 396] width 35 height 16
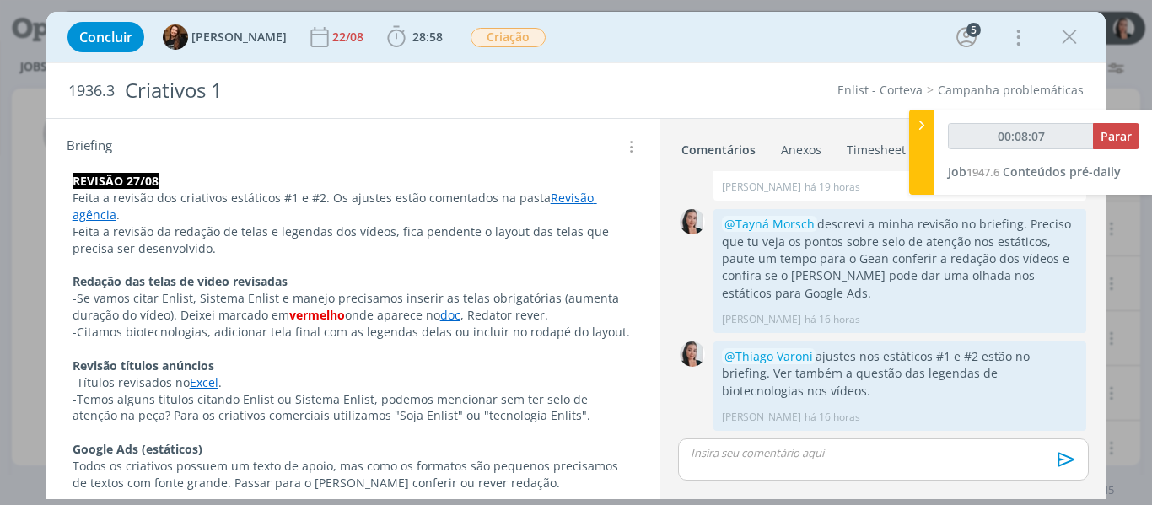
type input "00:09:07"
type input "00:04:33"
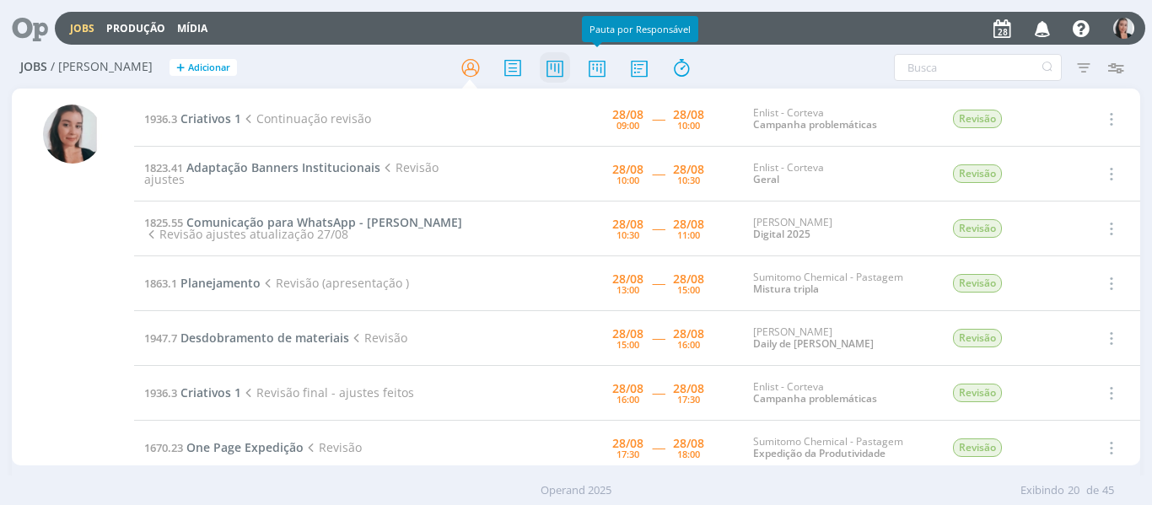
drag, startPoint x: 599, startPoint y: 71, endPoint x: 570, endPoint y: 57, distance: 32.1
click at [599, 71] on icon at bounding box center [597, 67] width 30 height 33
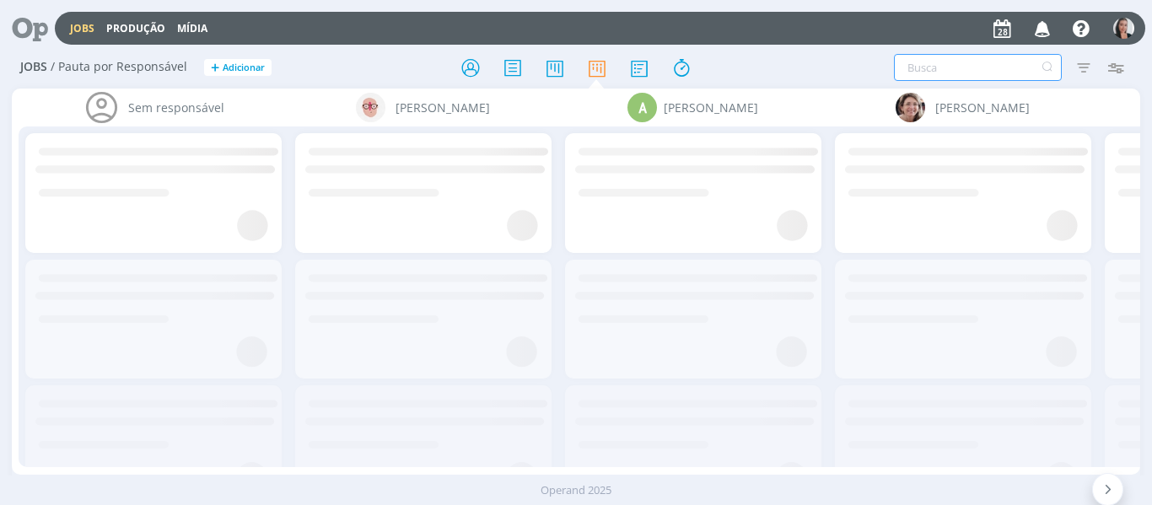
click at [971, 67] on input "text" at bounding box center [978, 67] width 168 height 27
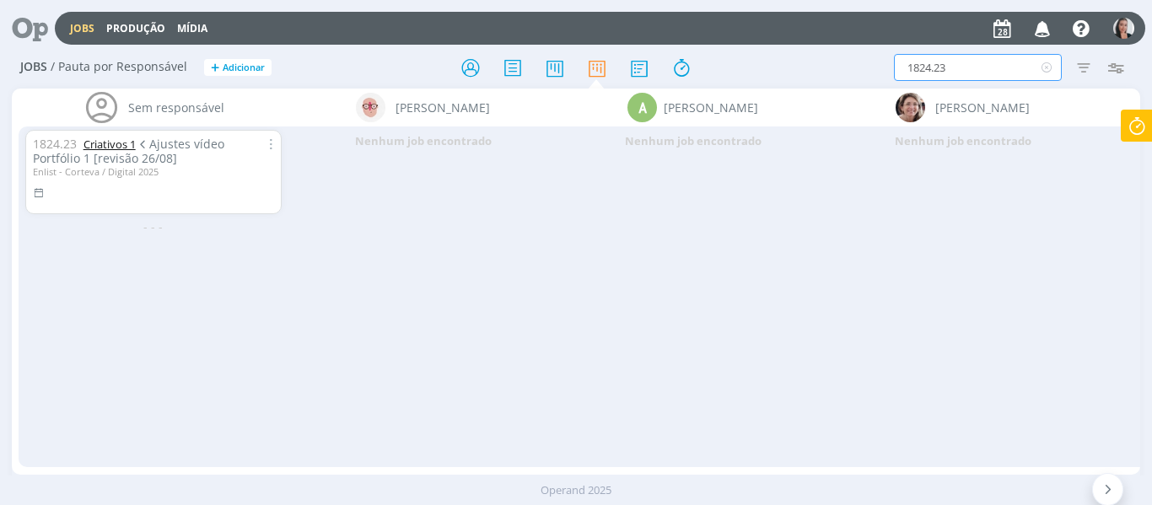
type input "1824.23"
click at [105, 148] on link "Criativos 1" at bounding box center [109, 144] width 52 height 15
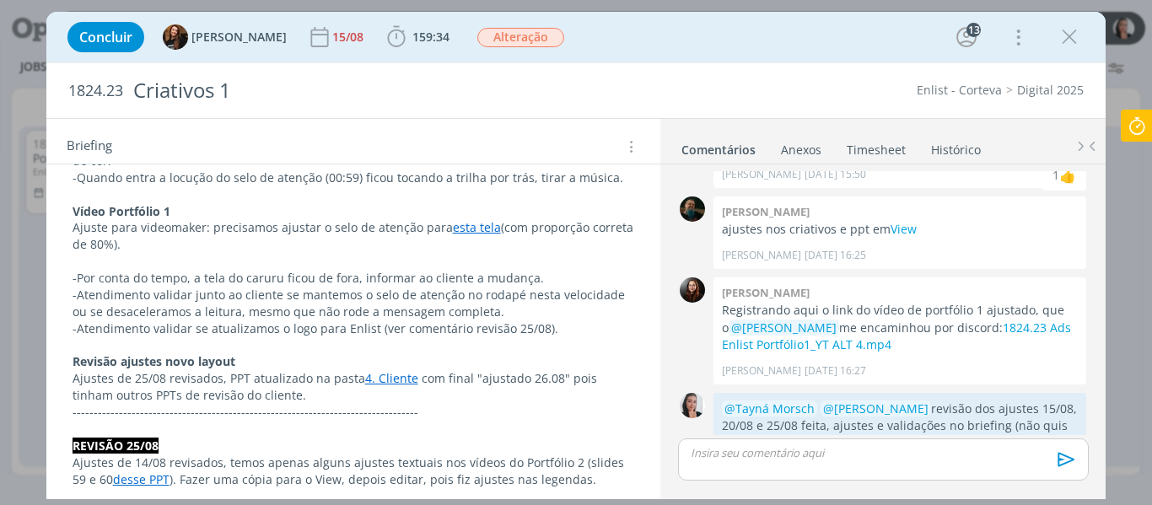
scroll to position [422, 0]
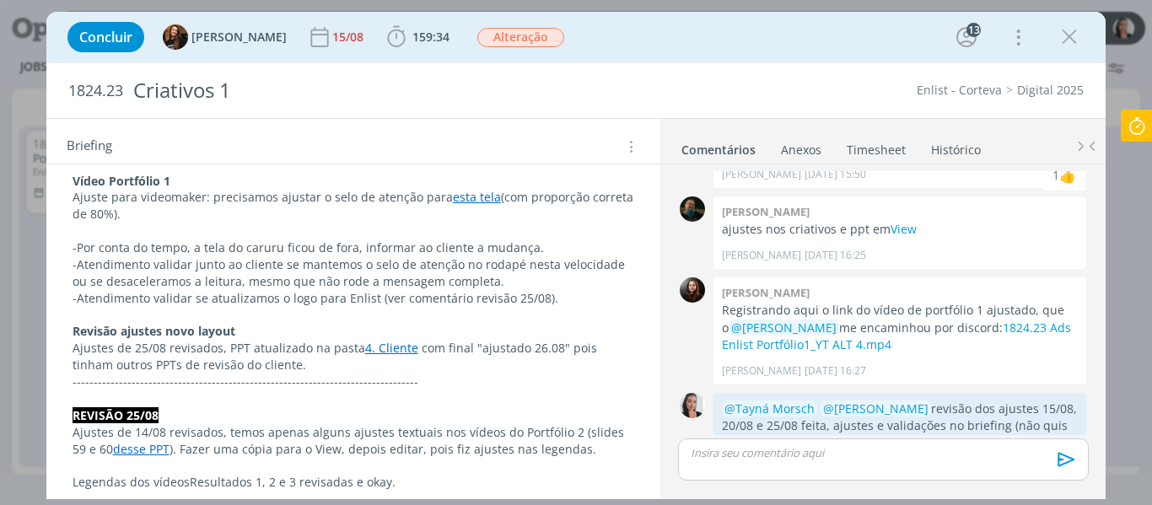
click at [382, 340] on link "4. Cliente" at bounding box center [391, 348] width 53 height 16
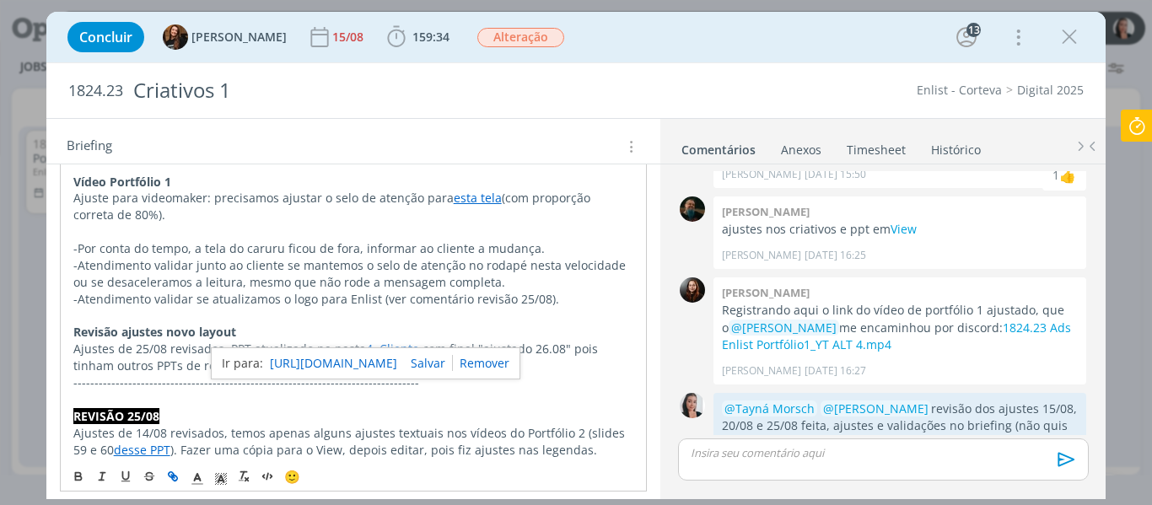
click at [380, 361] on link "https://sobeae.sharepoint.com/:f:/s/SOBEAE/EicvNLhRlx9Nn9P7UZ2VPQQBXPIepqcli0pF…" at bounding box center [333, 364] width 127 height 22
click at [574, 317] on p "dialog" at bounding box center [353, 316] width 561 height 17
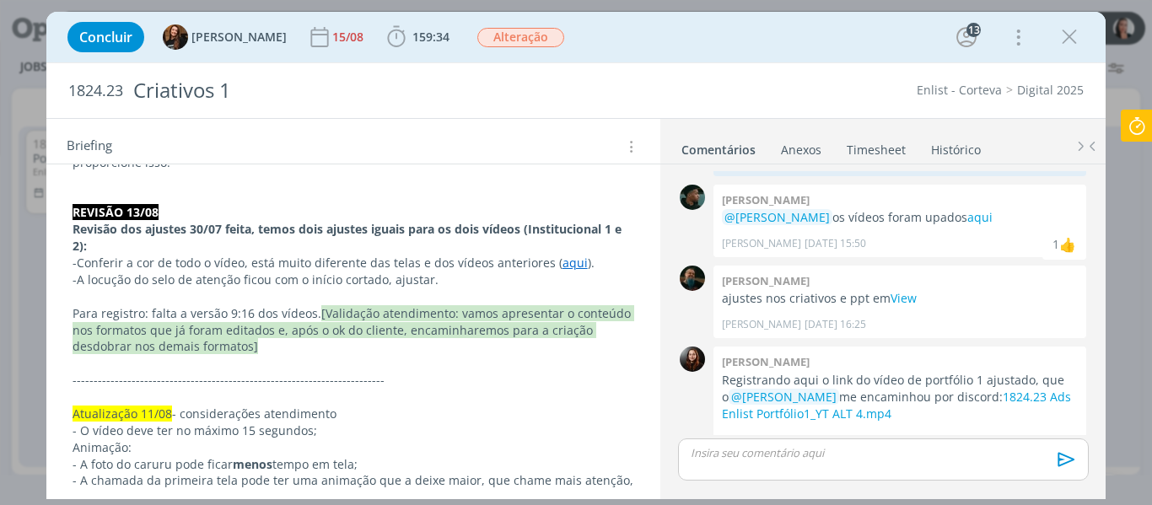
scroll to position [1349, 0]
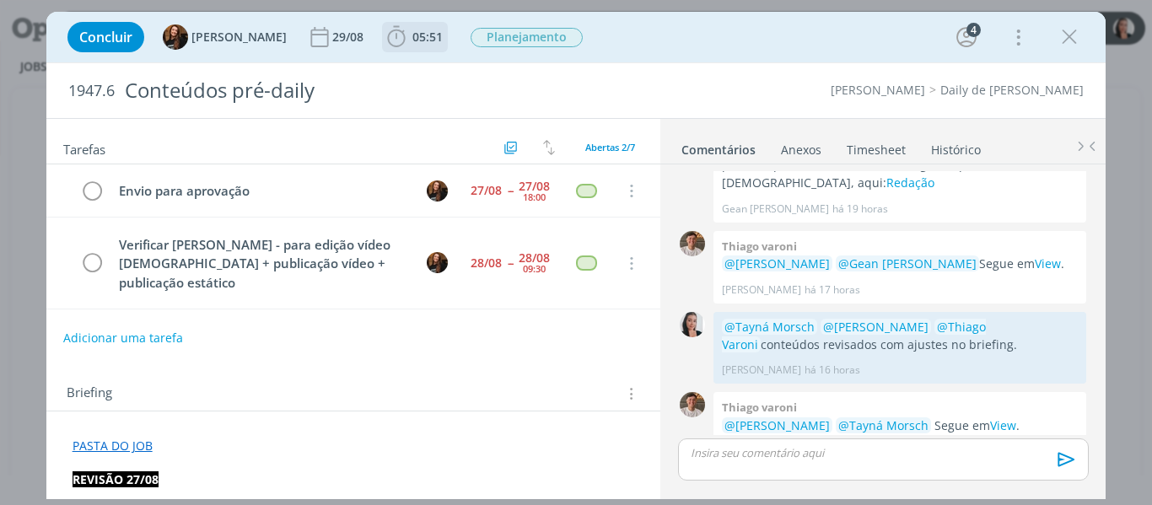
click at [384, 39] on icon "dialog" at bounding box center [396, 36] width 25 height 25
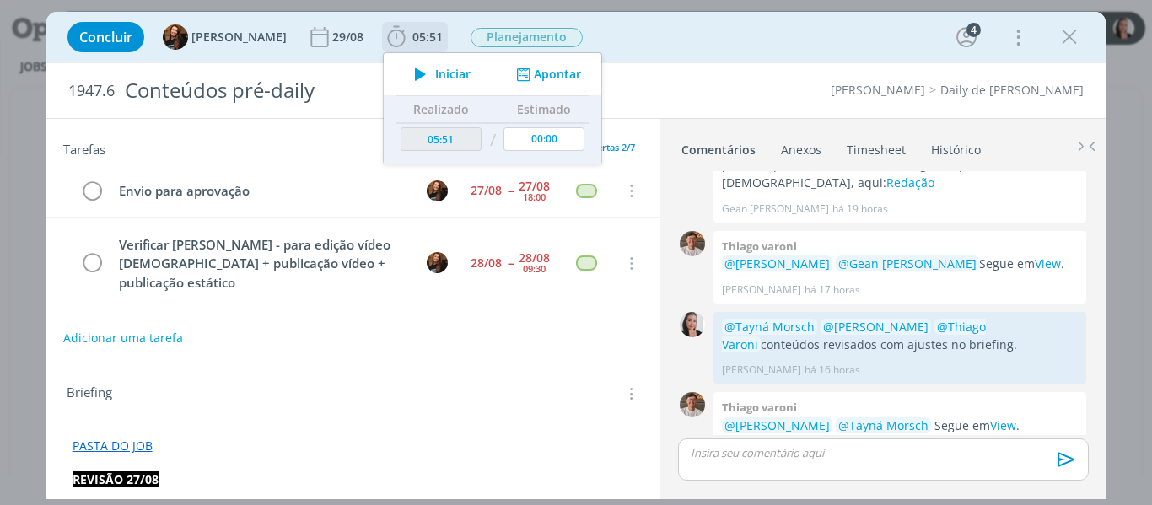
click at [408, 72] on icon "dialog" at bounding box center [421, 74] width 30 height 22
click at [616, 30] on div "Concluir Tayná Morsch 29/08 05:51 Parar Apontar Data * 28/08/2025 Horas * 00:00…" at bounding box center [576, 37] width 1035 height 40
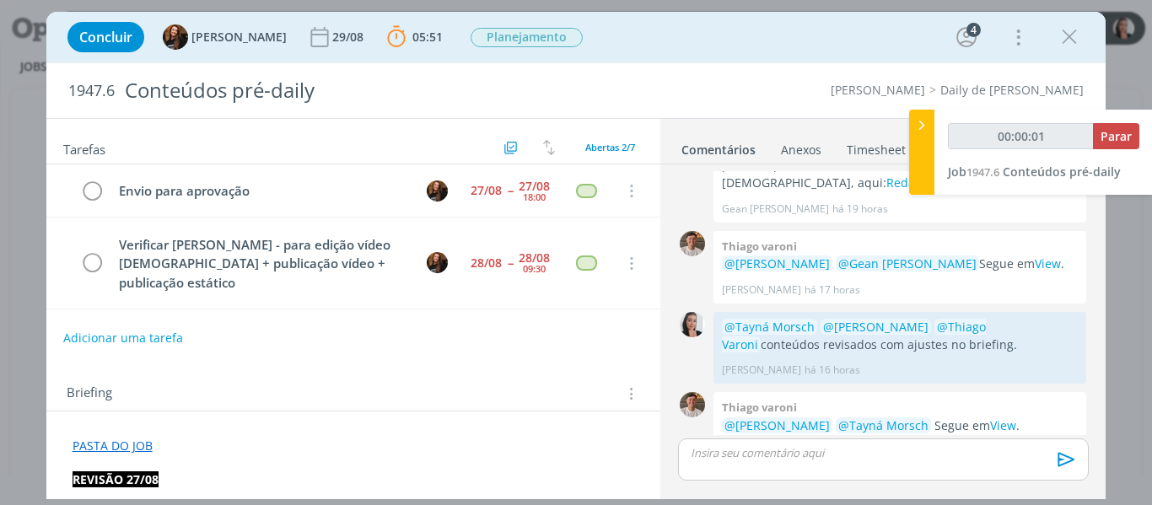
type input "00:00:02"
click at [926, 145] on div at bounding box center [921, 152] width 25 height 85
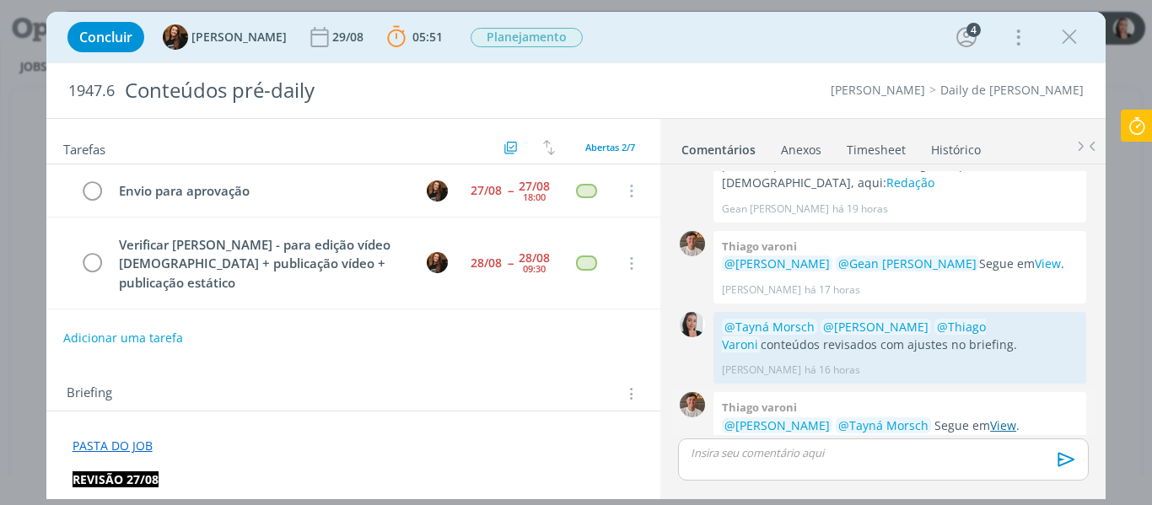
click at [1003, 417] on link "View" at bounding box center [1003, 425] width 26 height 16
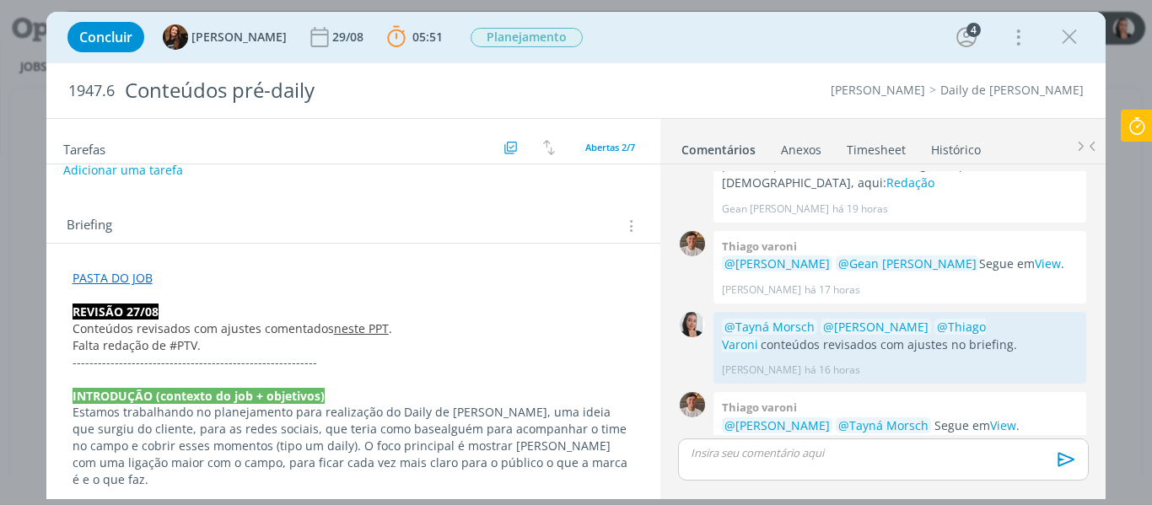
scroll to position [169, 0]
click at [360, 322] on link "neste PPT" at bounding box center [361, 328] width 55 height 16
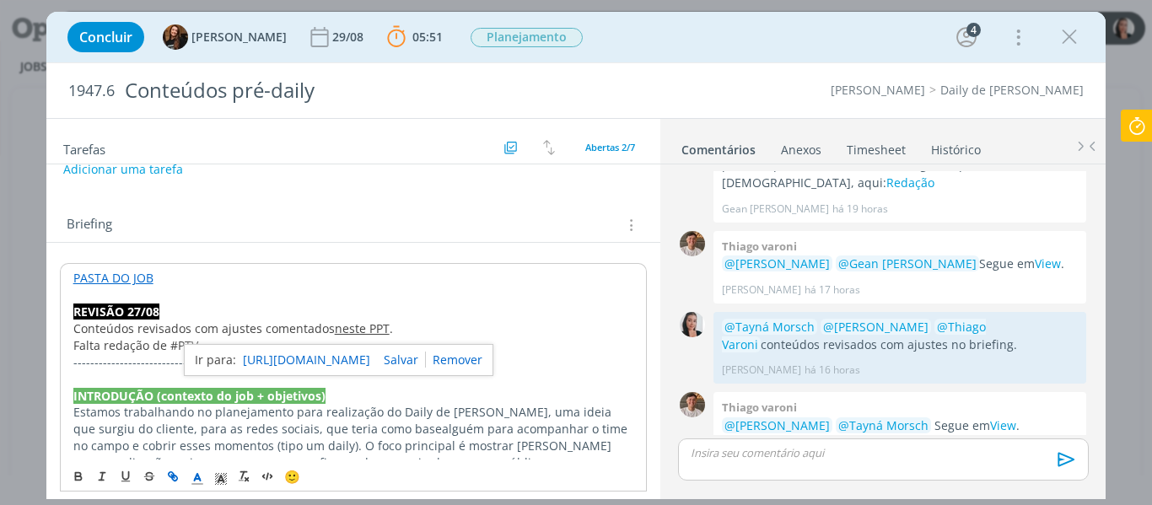
click at [351, 367] on link "https://sobeae.sharepoint.com/:p:/s/SOBEAE/EYmm79Bx3o9NhH8ngmg90oEBD8-lFBU7fwoJ…" at bounding box center [306, 360] width 127 height 22
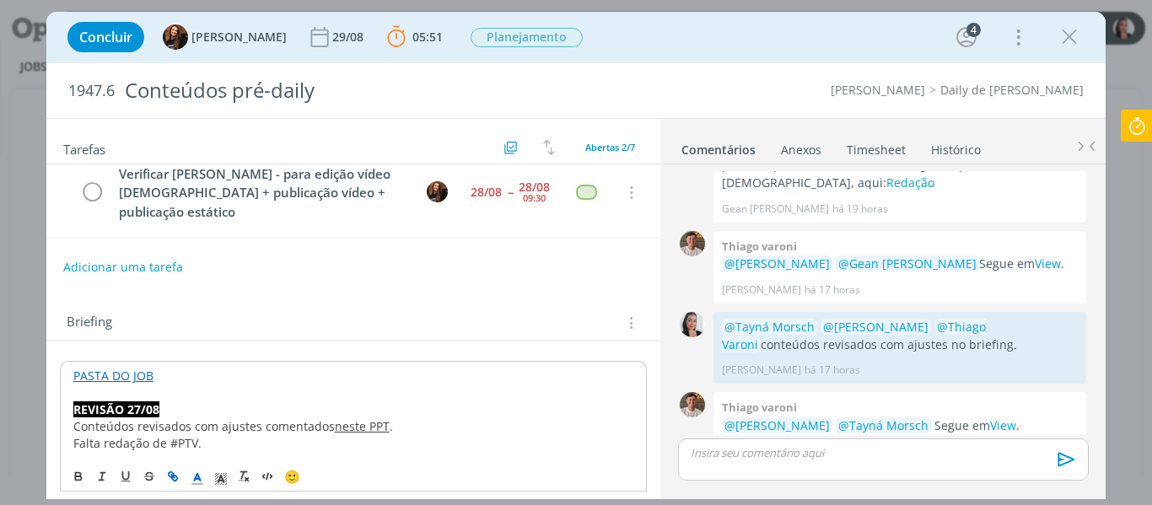
scroll to position [0, 0]
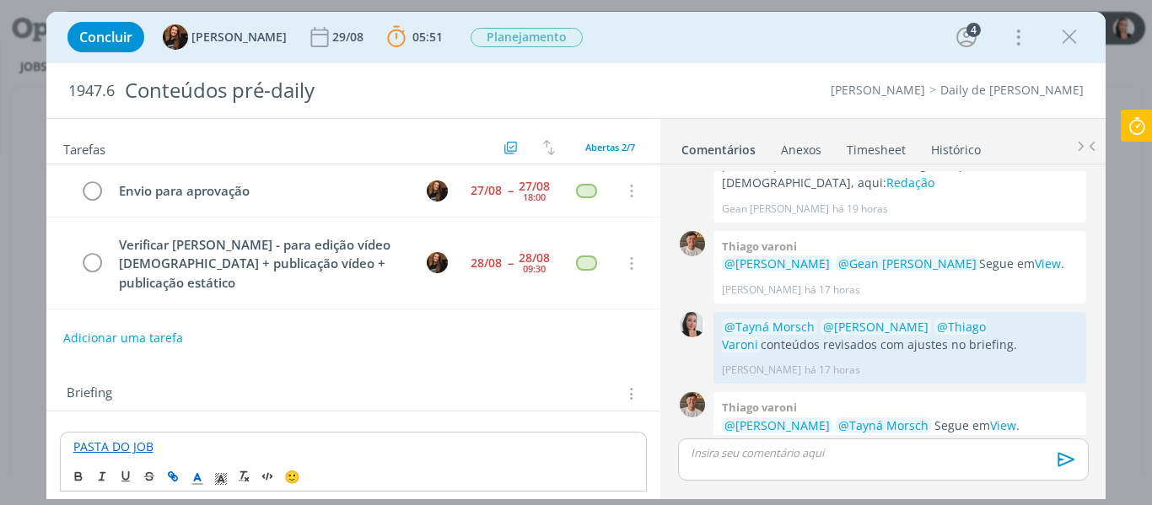
click at [737, 469] on div "dialog" at bounding box center [883, 460] width 410 height 42
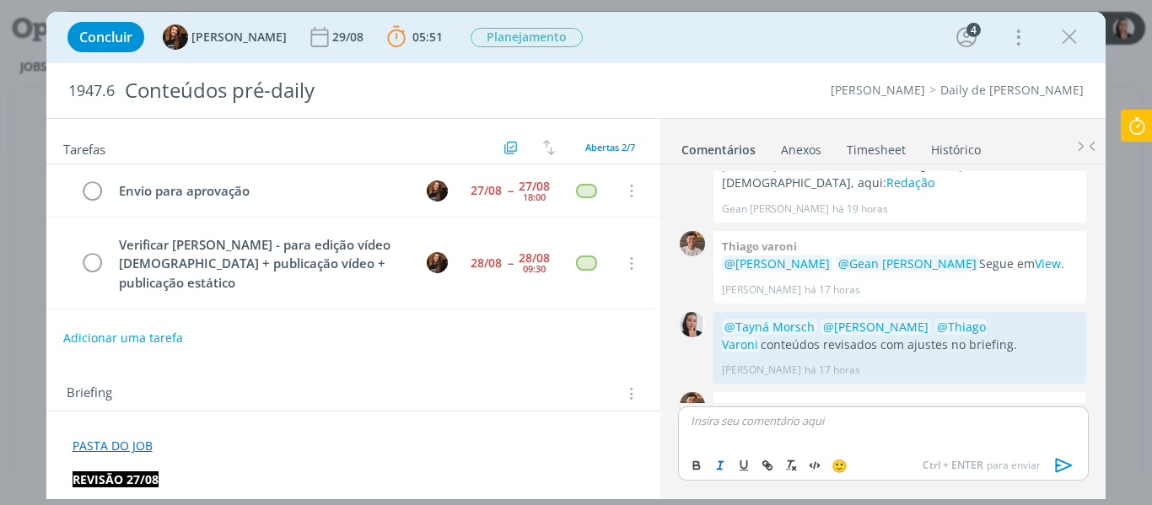
scroll to position [565, 0]
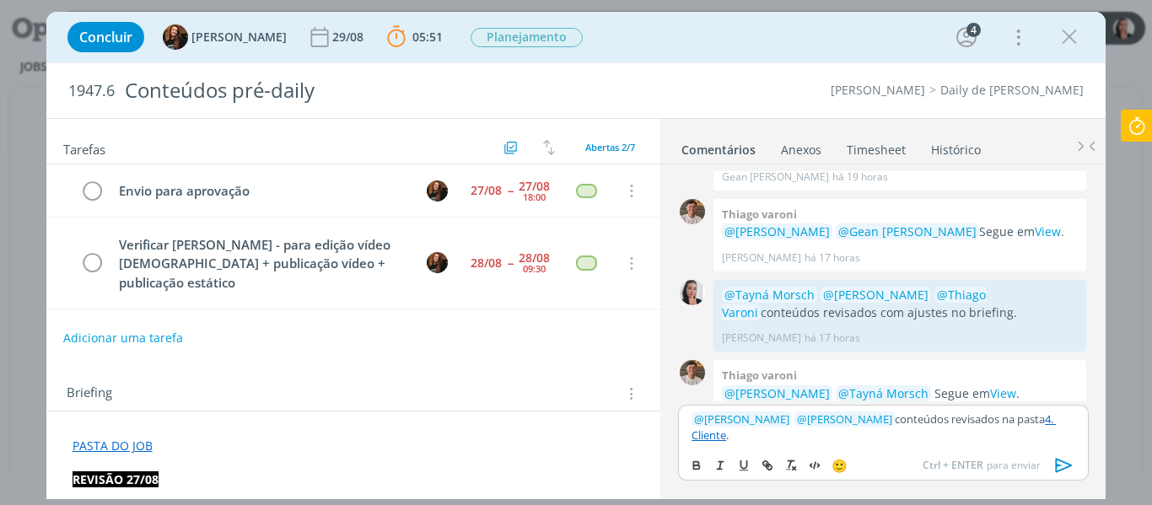
click at [1059, 469] on icon "dialog" at bounding box center [1064, 465] width 25 height 25
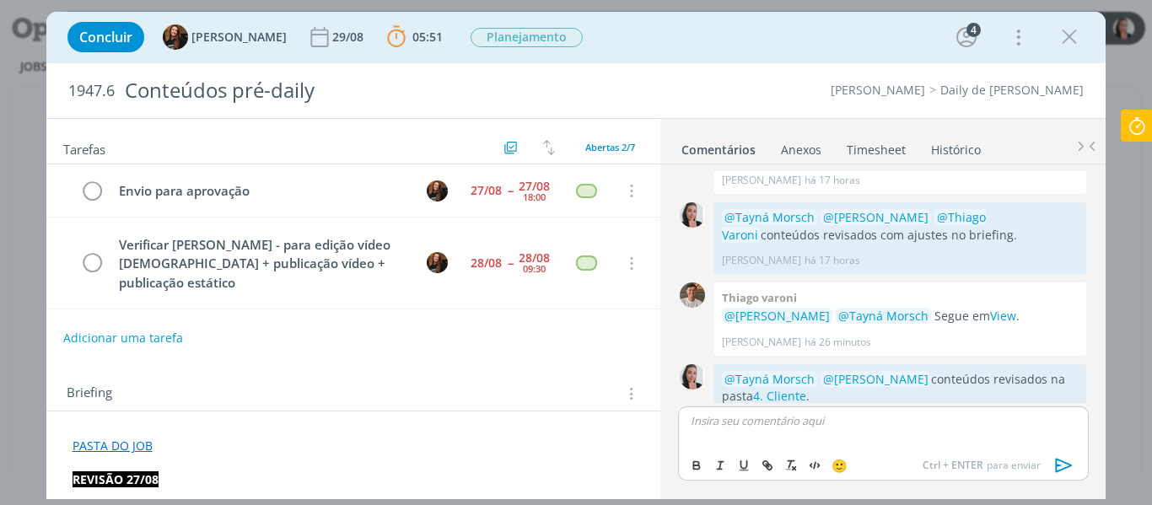
scroll to position [645, 0]
click at [1140, 124] on icon at bounding box center [1137, 126] width 30 height 33
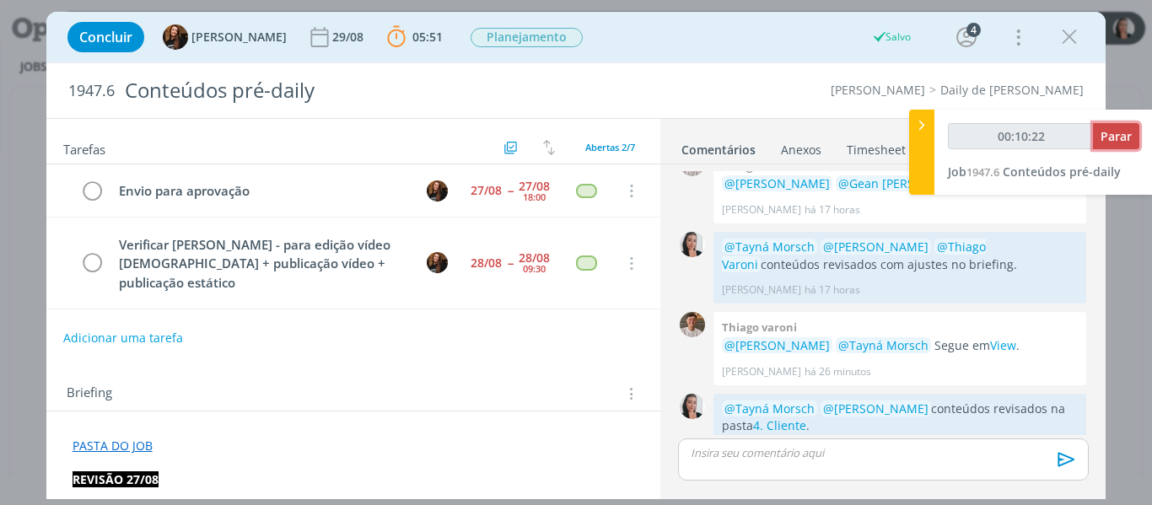
click at [1124, 141] on span "Parar" at bounding box center [1116, 136] width 31 height 16
type input "00:11:00"
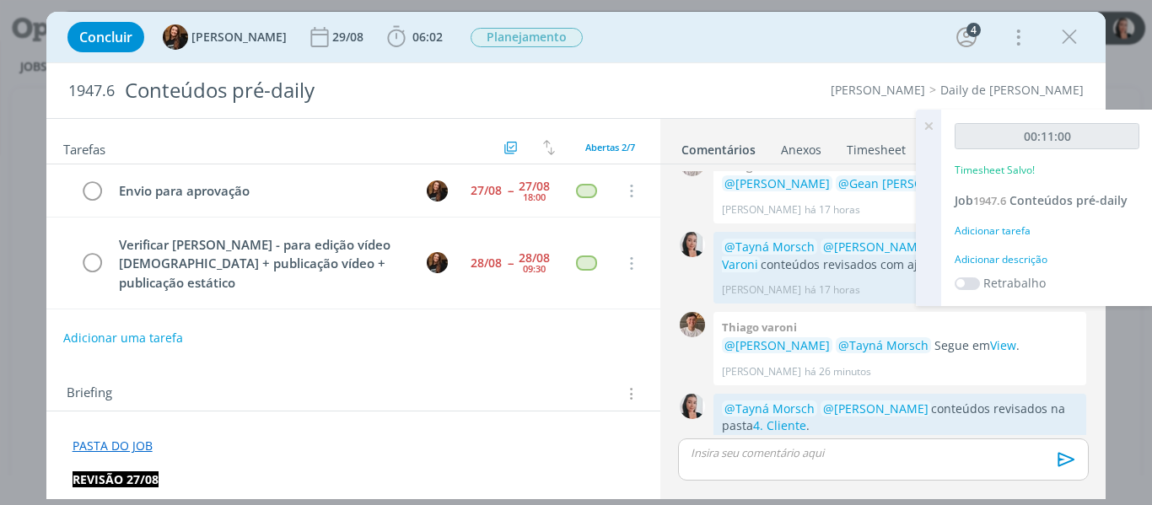
click at [1009, 257] on div "Adicionar descrição" at bounding box center [1047, 259] width 185 height 15
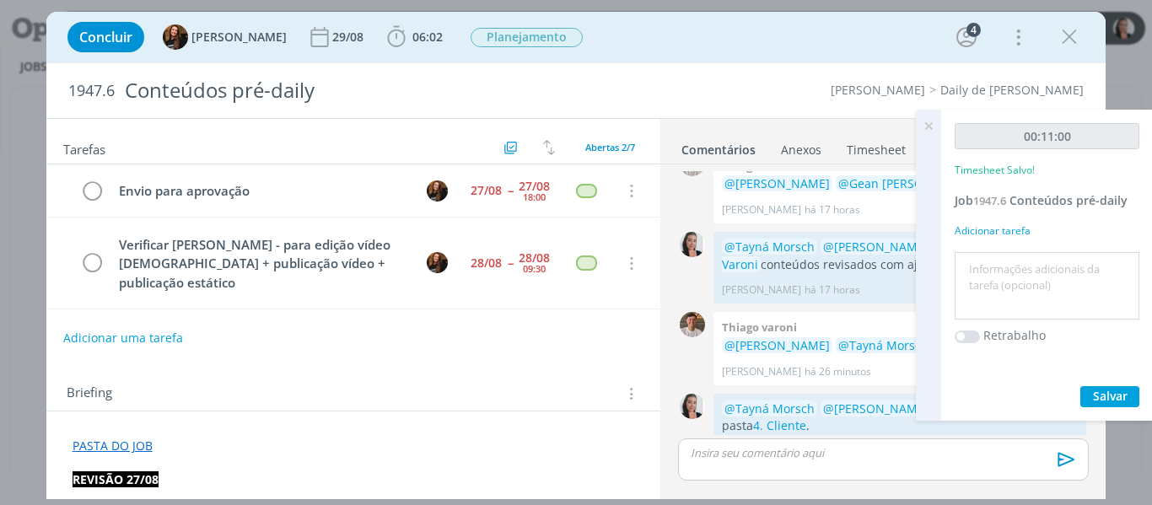
click at [1006, 265] on textarea at bounding box center [1047, 286] width 176 height 60
type textarea "revisão ajustes 27/08"
click at [1096, 391] on span "Salvar" at bounding box center [1110, 396] width 35 height 16
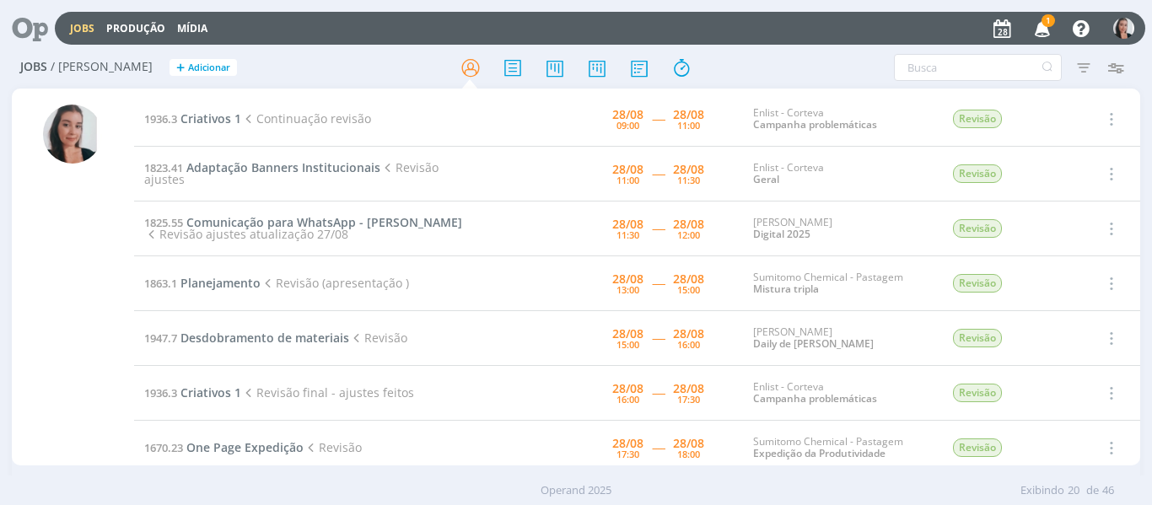
click at [1036, 32] on icon "button" at bounding box center [1043, 27] width 30 height 29
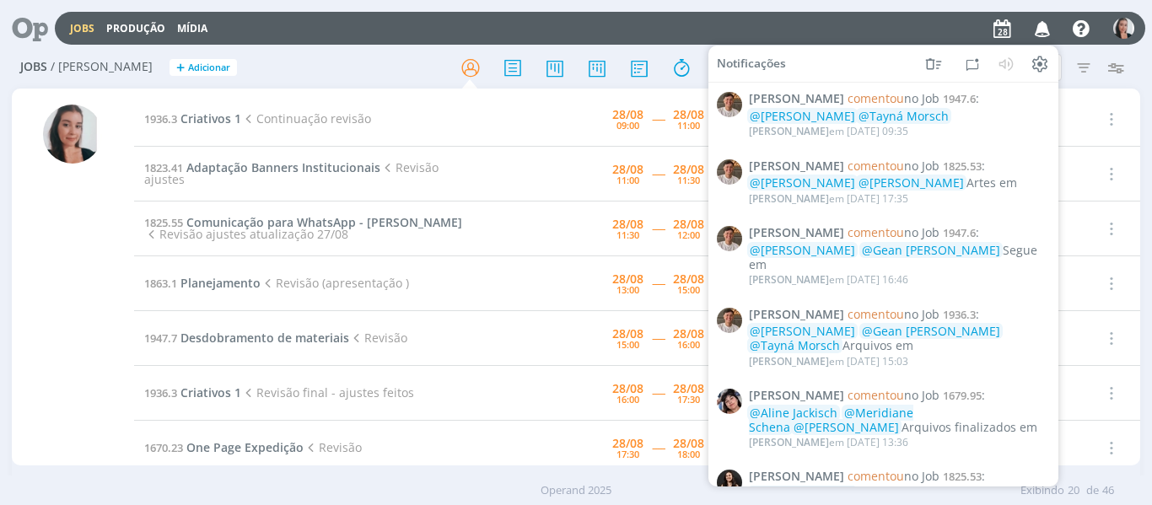
click at [1036, 32] on icon "button" at bounding box center [1043, 27] width 30 height 29
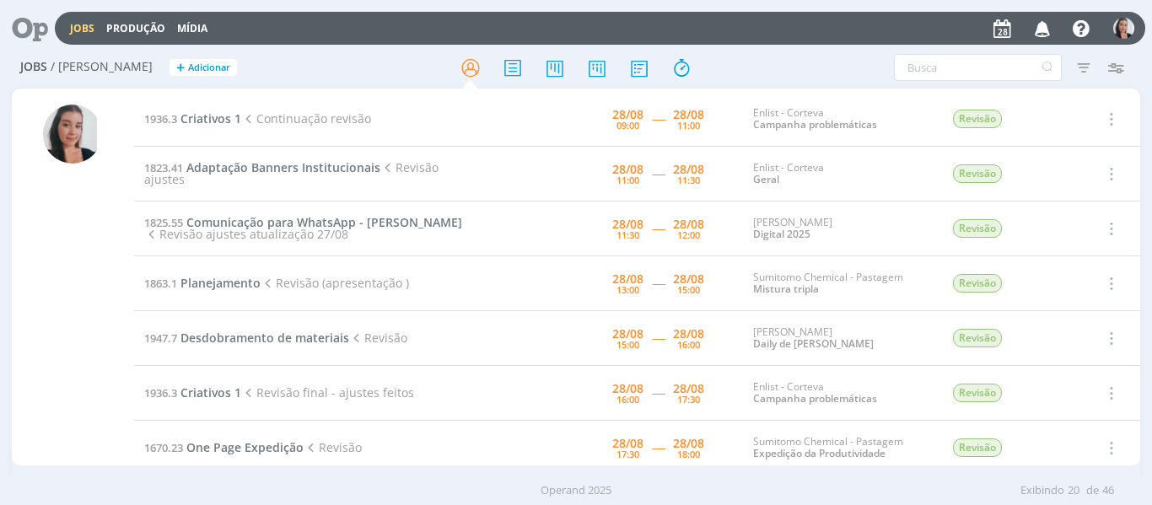
click at [369, 48] on h2 "Jobs / [PERSON_NAME] + Adicionar" at bounding box center [199, 64] width 359 height 35
click at [219, 115] on span "Criativos 1" at bounding box center [210, 118] width 61 height 16
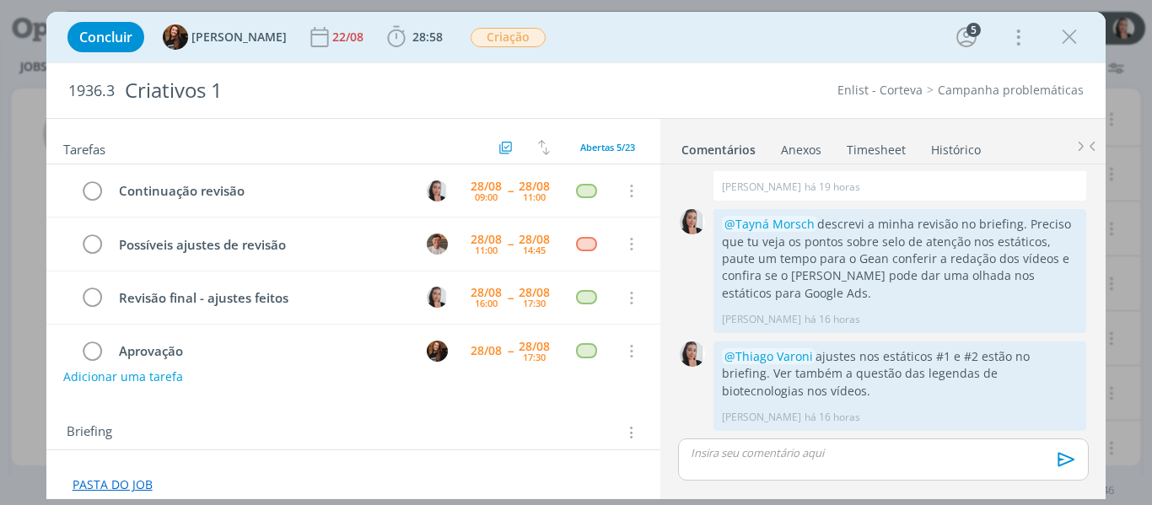
scroll to position [169, 0]
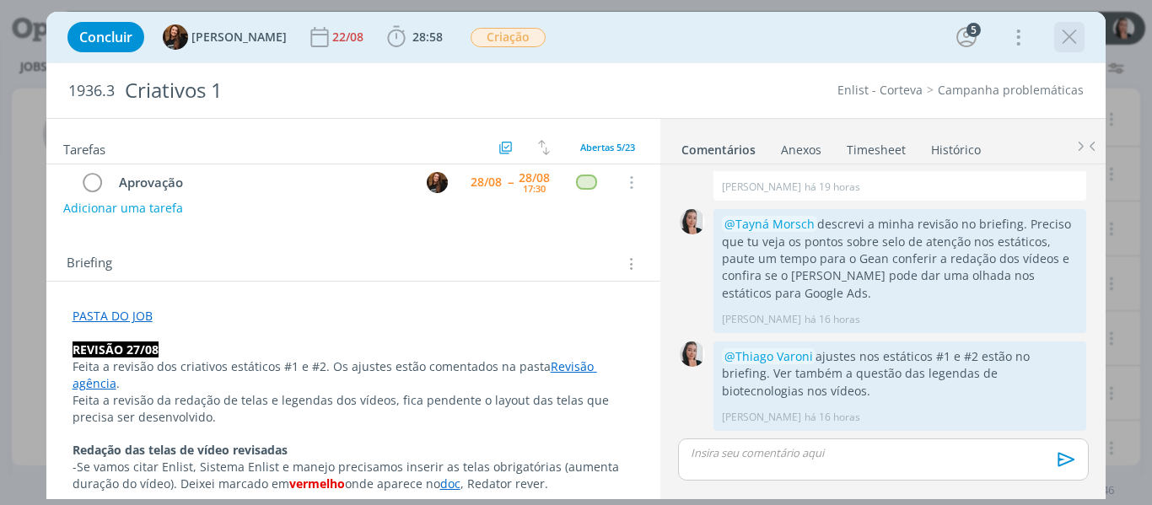
click at [1073, 50] on div "dialog" at bounding box center [1069, 37] width 30 height 30
click at [1069, 35] on icon "dialog" at bounding box center [1069, 36] width 25 height 25
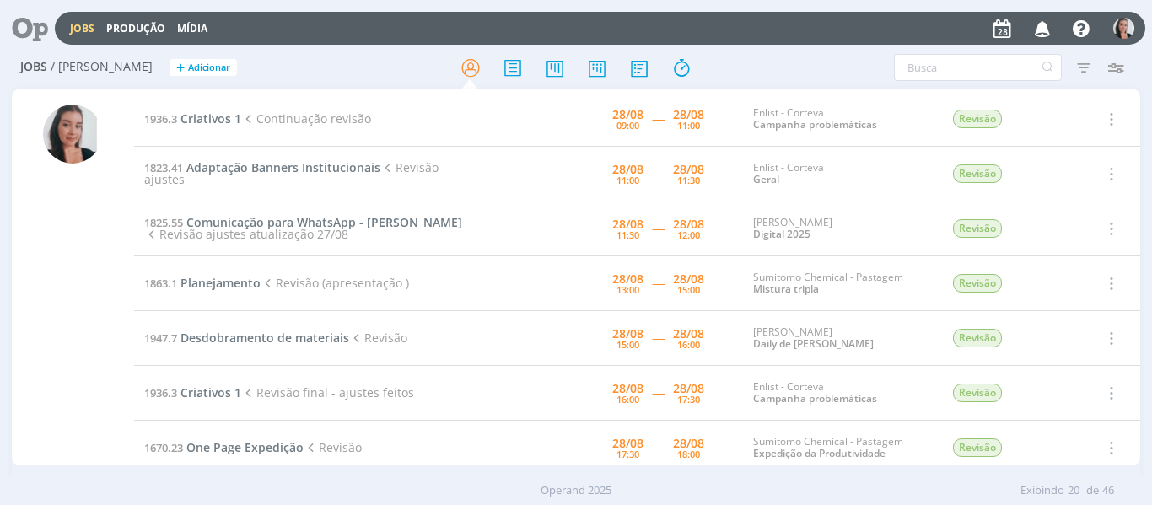
click at [767, 67] on div "Filtros Filtrar [GEOGRAPHIC_DATA] Tipo Jobs e Tarefas Data Personalizado a Situ…" at bounding box center [952, 67] width 376 height 27
click at [817, 62] on div "Filtros Filtrar [GEOGRAPHIC_DATA] Tipo Jobs e Tarefas Data Personalizado a Situ…" at bounding box center [952, 67] width 359 height 27
click at [234, 116] on span "Criativos 1" at bounding box center [210, 118] width 61 height 16
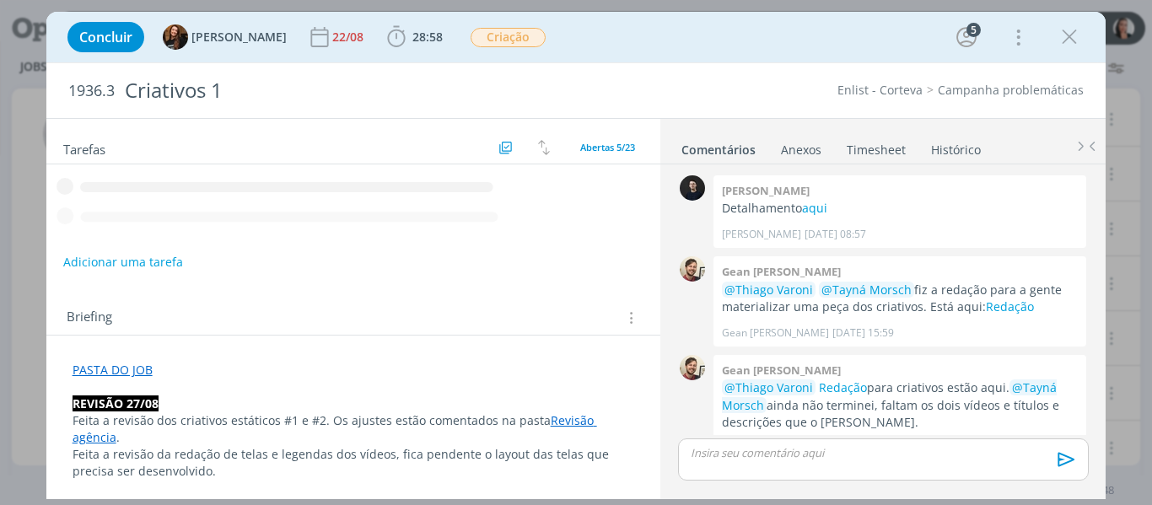
scroll to position [510, 0]
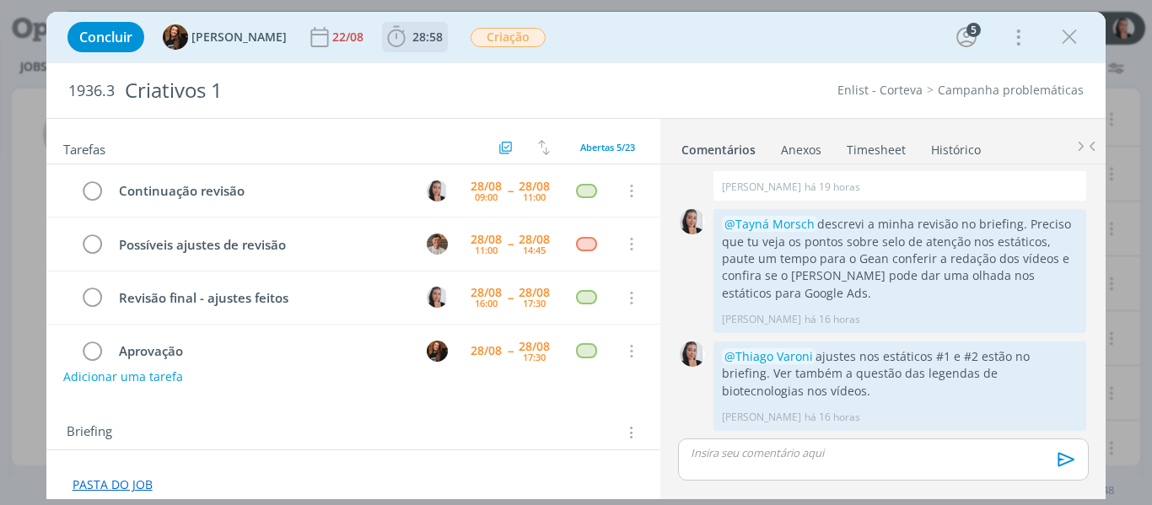
click at [385, 38] on icon "dialog" at bounding box center [396, 36] width 25 height 25
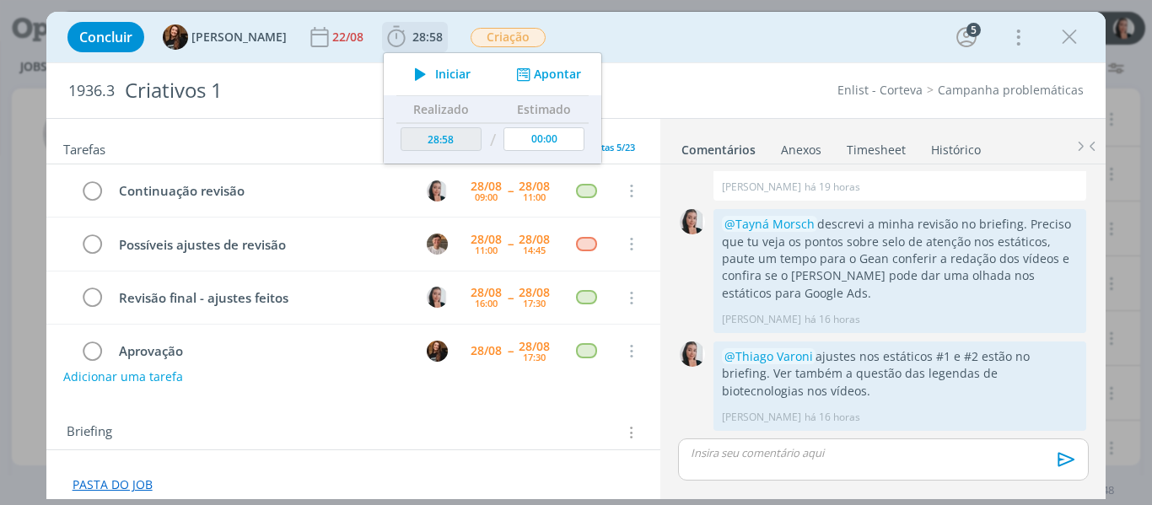
click at [439, 74] on span "Iniciar" at bounding box center [452, 74] width 35 height 12
click at [724, 39] on div "Concluir Tayná Morsch 22/08 28:58 Iniciar Apontar Data * [DATE] Horas * 00:00 T…" at bounding box center [576, 37] width 1035 height 40
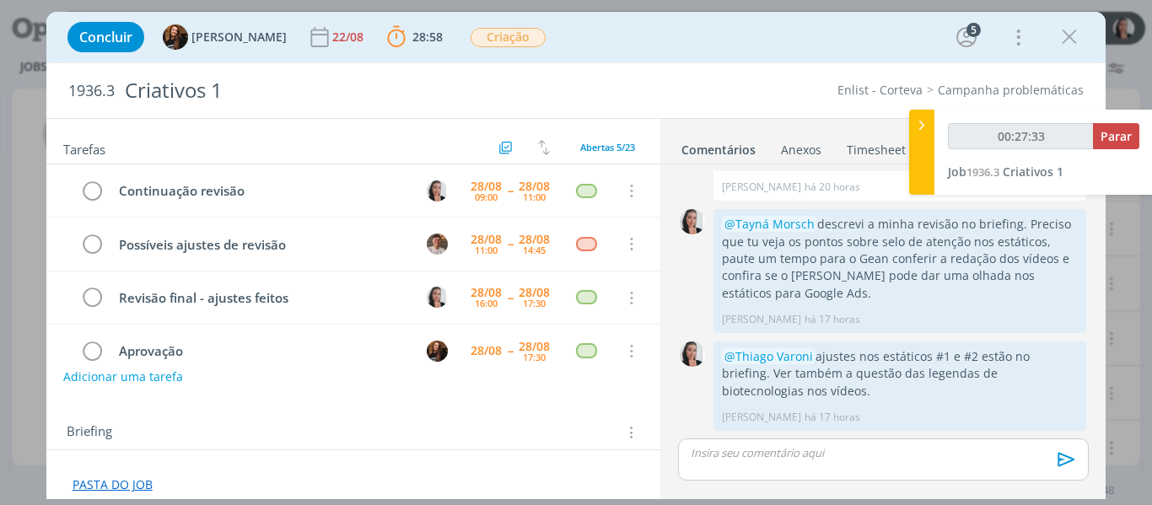
type input "00:28:33"
